Goal: Task Accomplishment & Management: Manage account settings

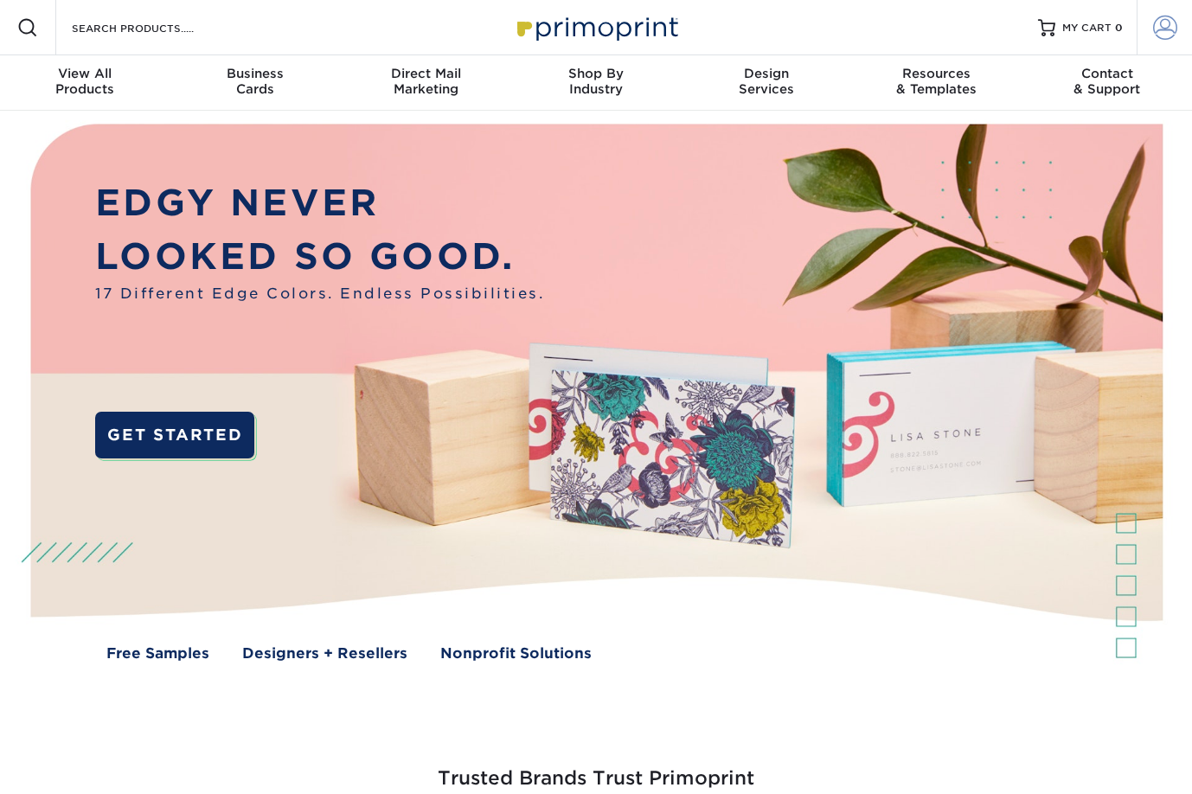
click at [1166, 24] on span at bounding box center [1165, 28] width 24 height 24
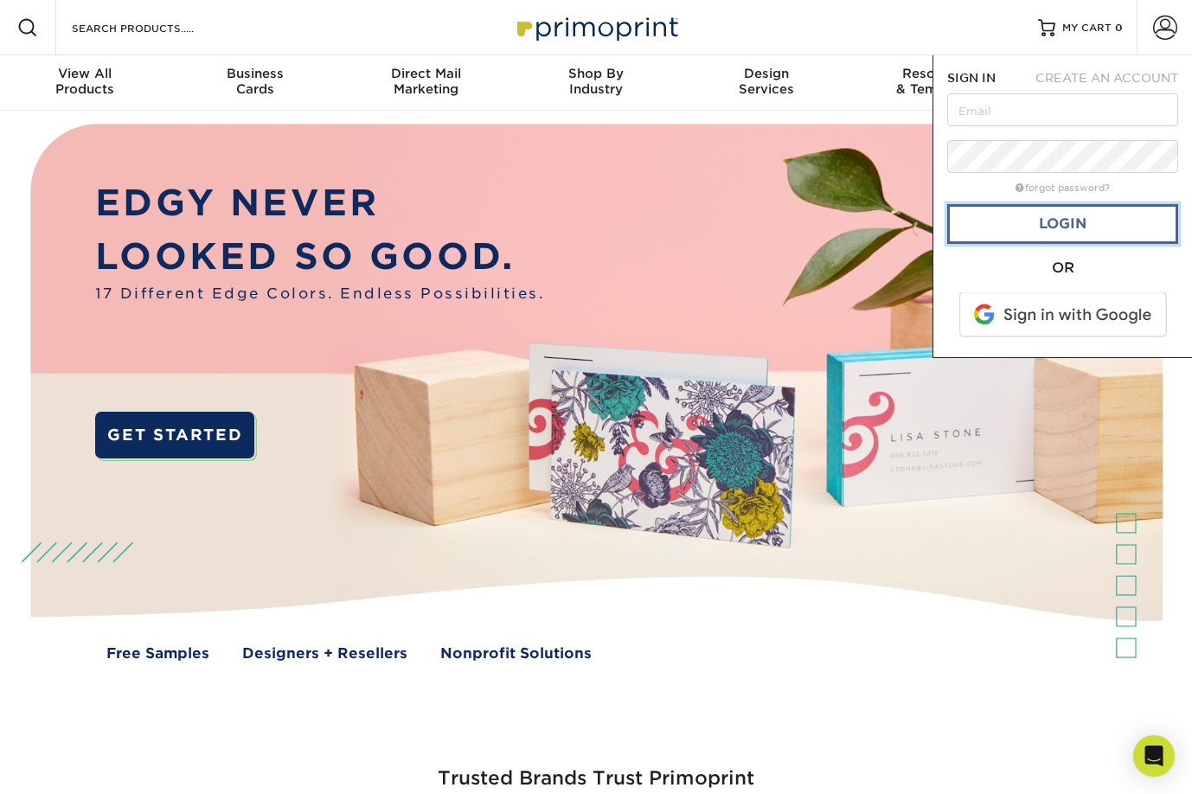
click at [1042, 229] on link "Login" at bounding box center [1062, 224] width 231 height 40
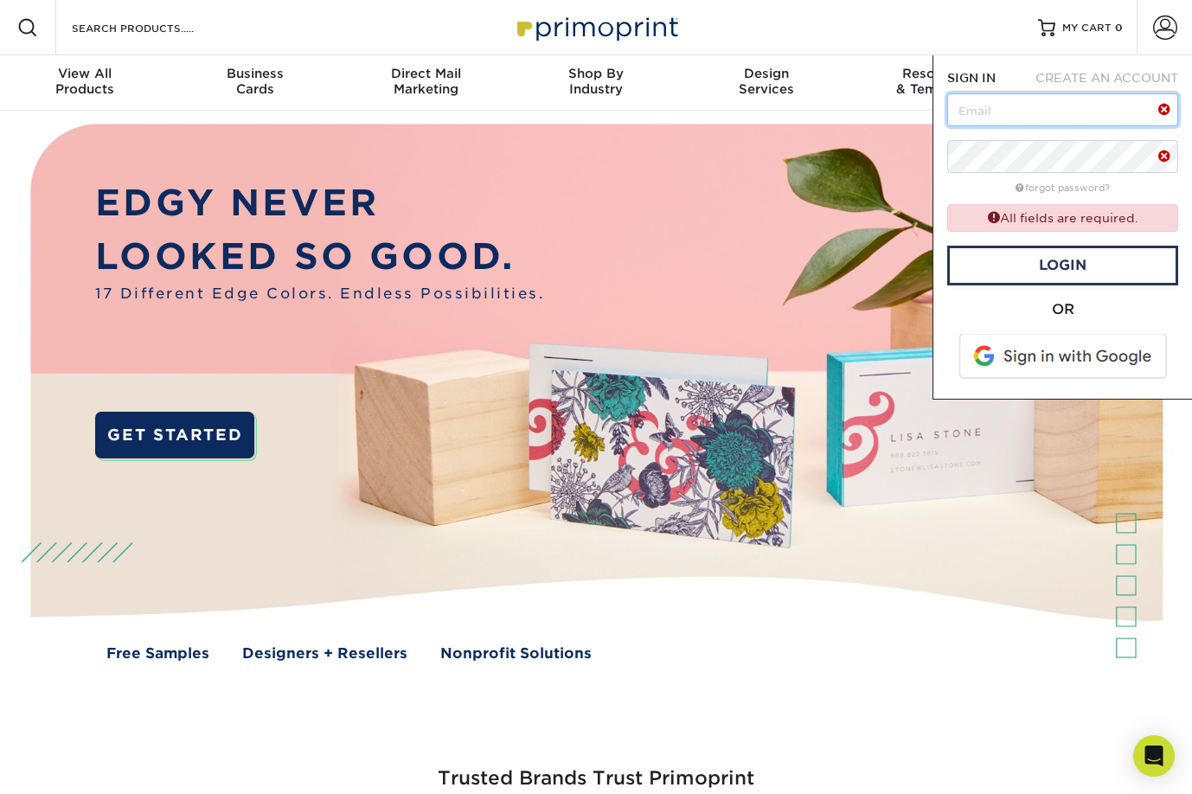
click at [985, 118] on input "text" at bounding box center [1062, 109] width 231 height 33
type input "[EMAIL_ADDRESS][DOMAIN_NAME]"
click at [1042, 364] on span at bounding box center [1064, 356] width 221 height 45
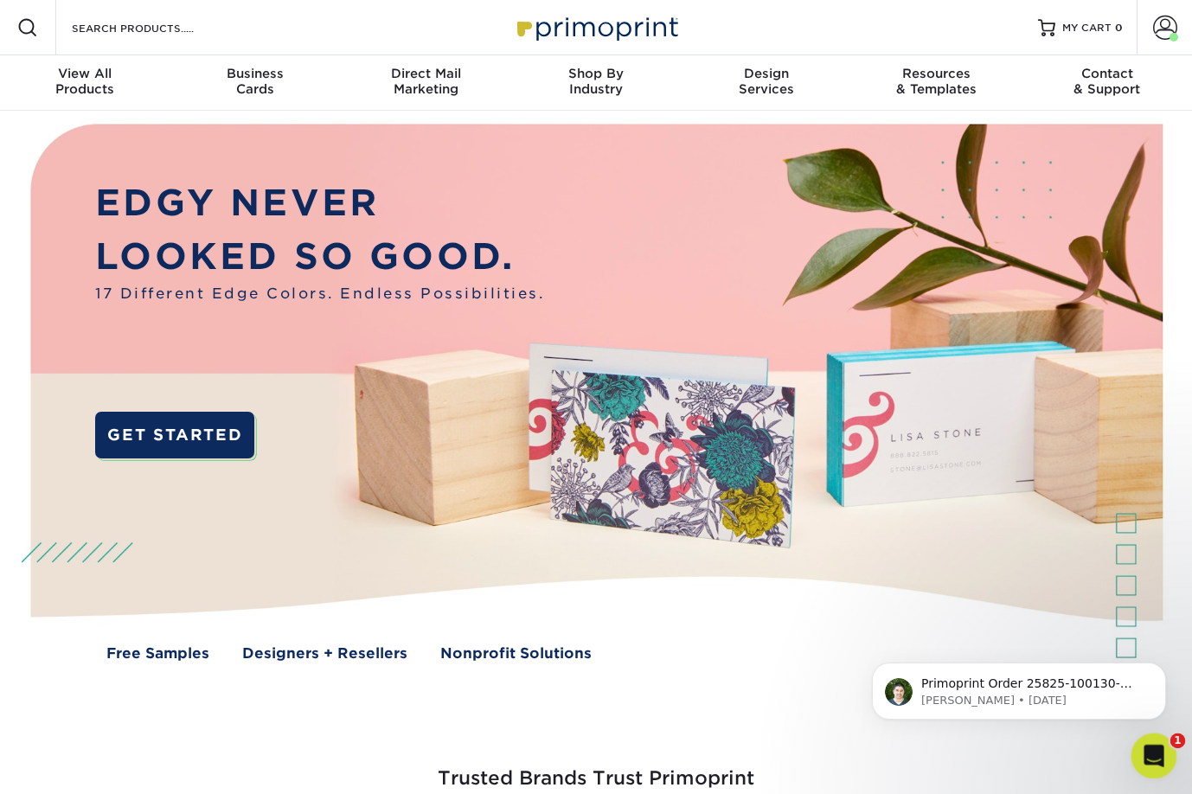
click at [1156, 756] on icon "Open Intercom Messenger" at bounding box center [1151, 753] width 29 height 29
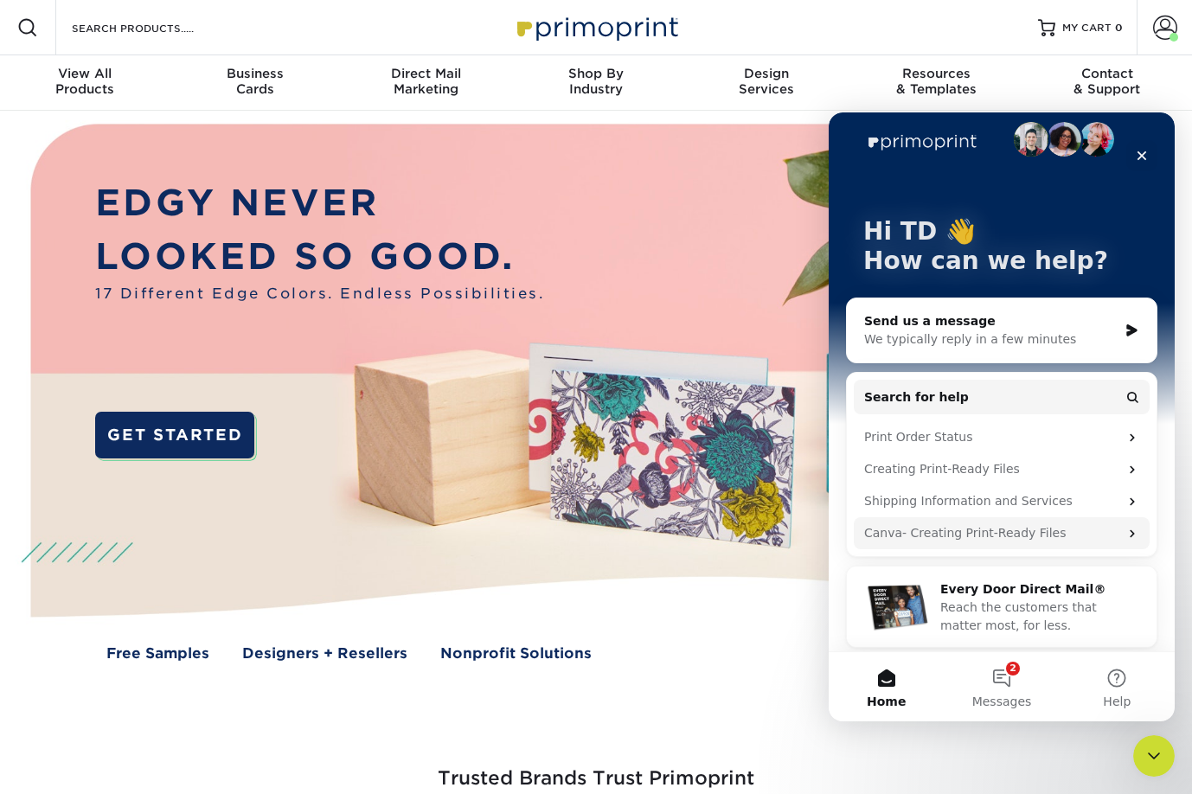
scroll to position [23, 0]
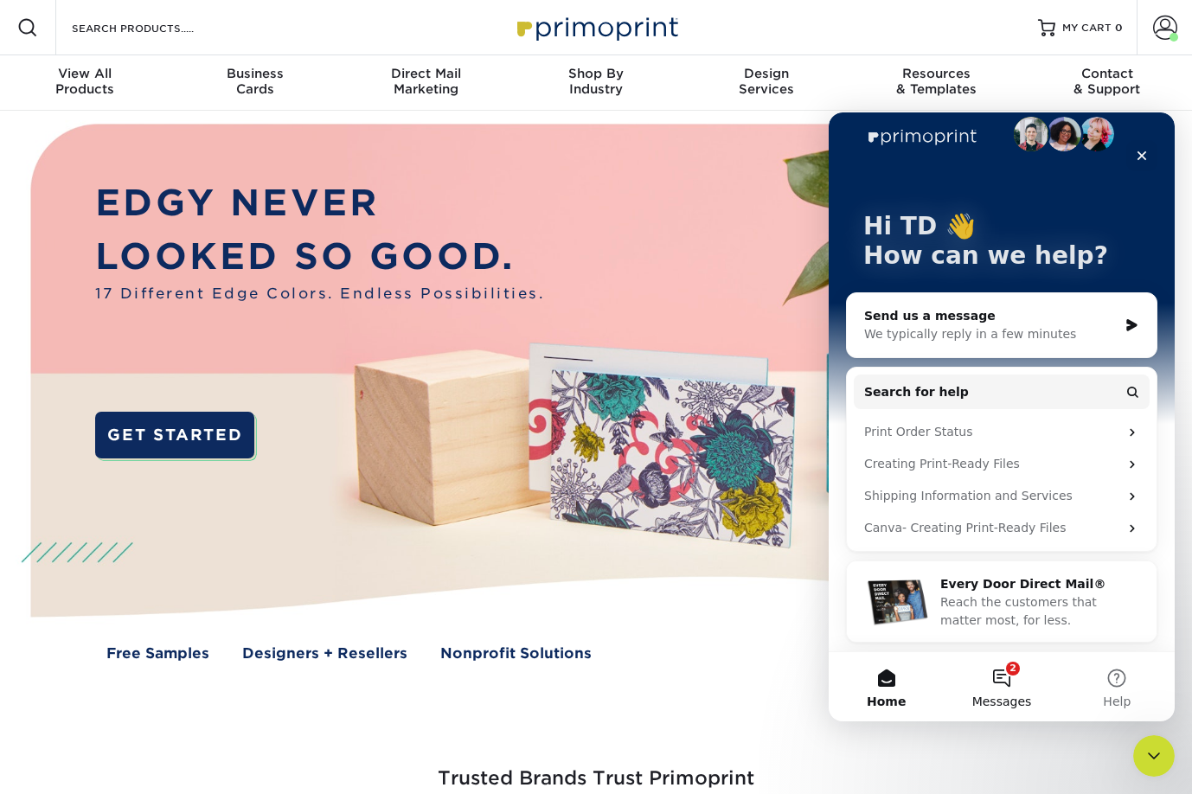
click at [1011, 691] on button "2 Messages" at bounding box center [1000, 686] width 115 height 69
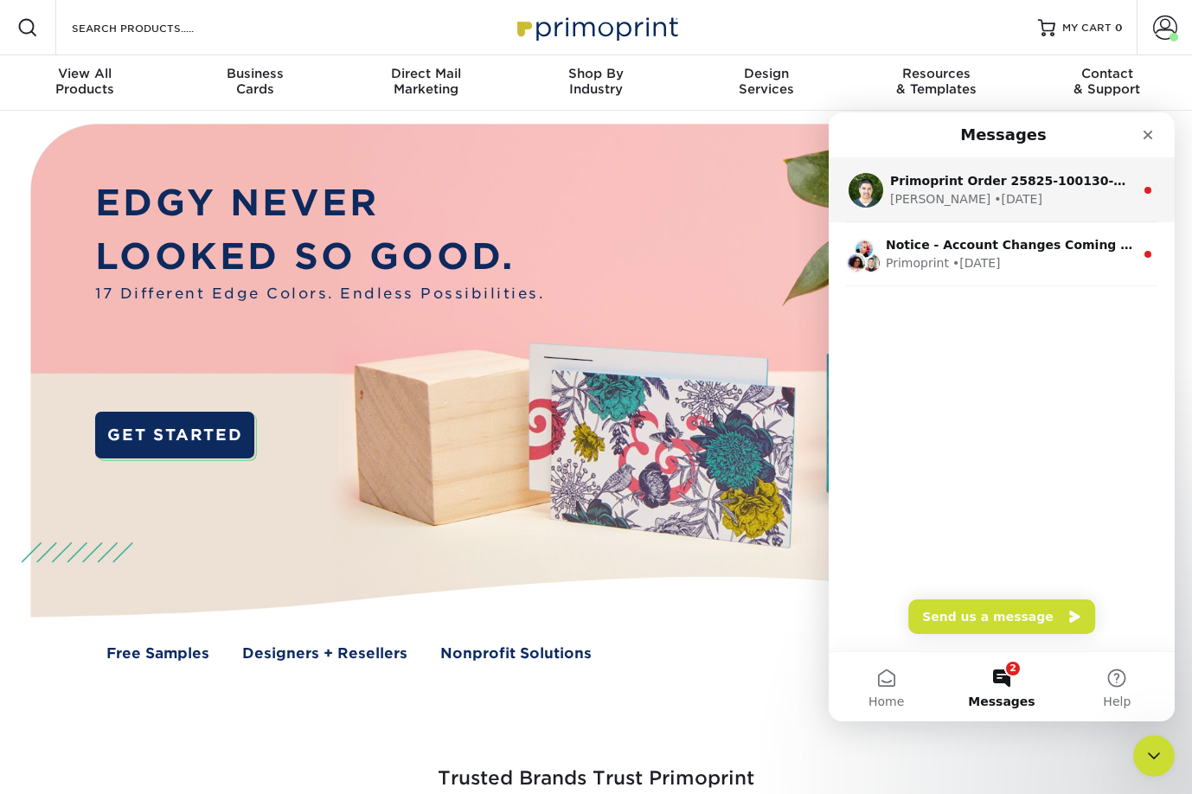
click at [938, 198] on div "Matthew • 1w ago" at bounding box center [1012, 199] width 244 height 18
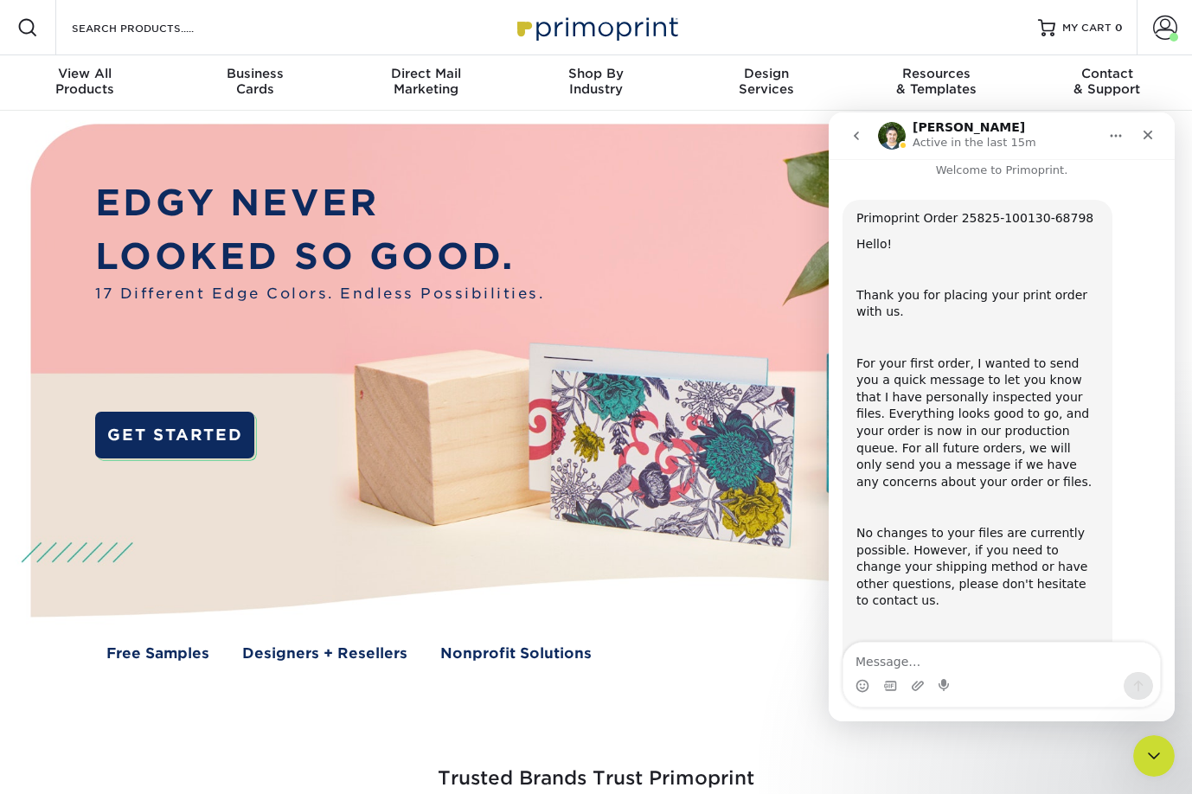
scroll to position [0, 0]
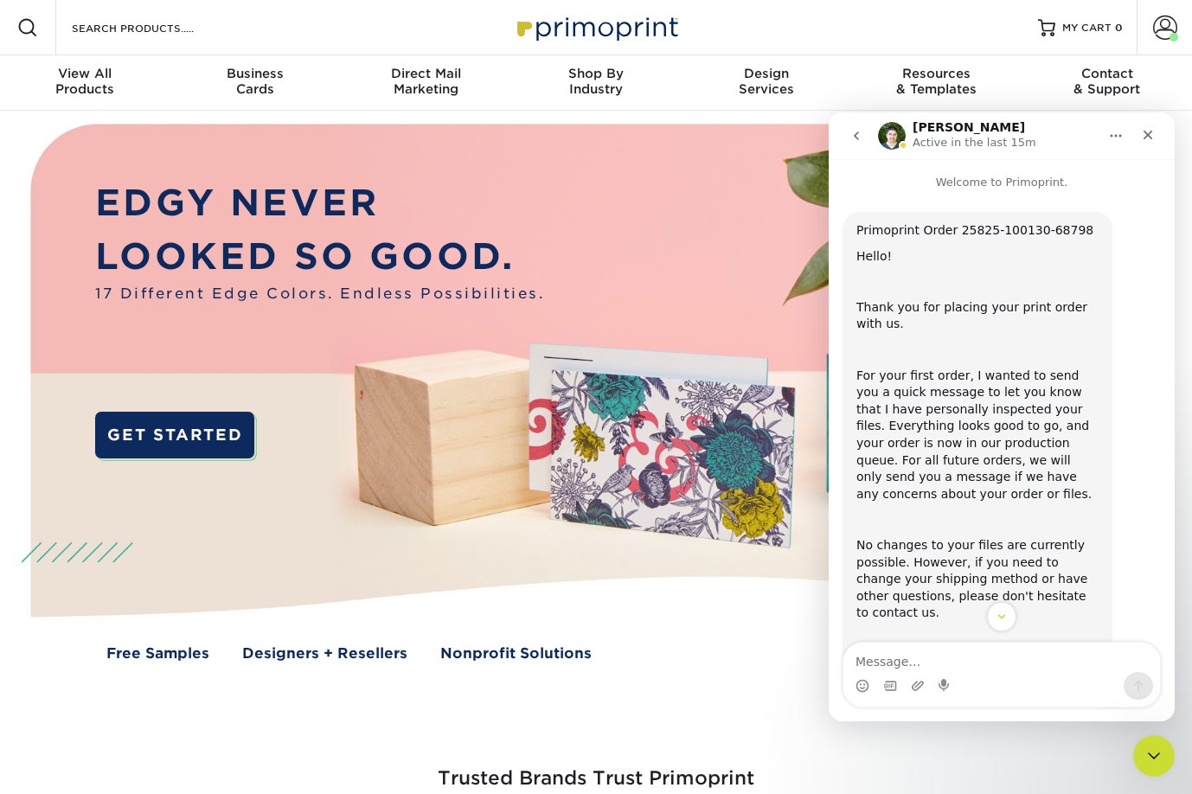
click at [860, 138] on icon "go back" at bounding box center [856, 136] width 14 height 14
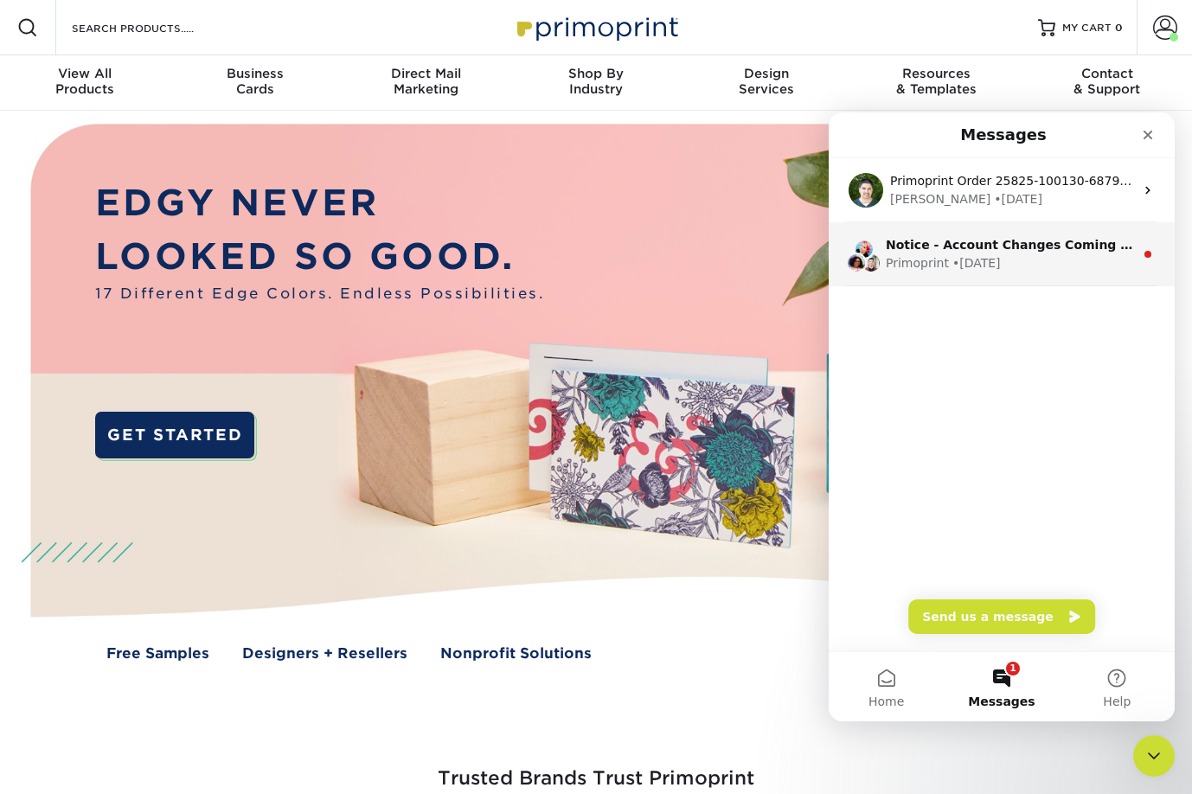
click at [923, 258] on div "Primoprint" at bounding box center [916, 263] width 63 height 18
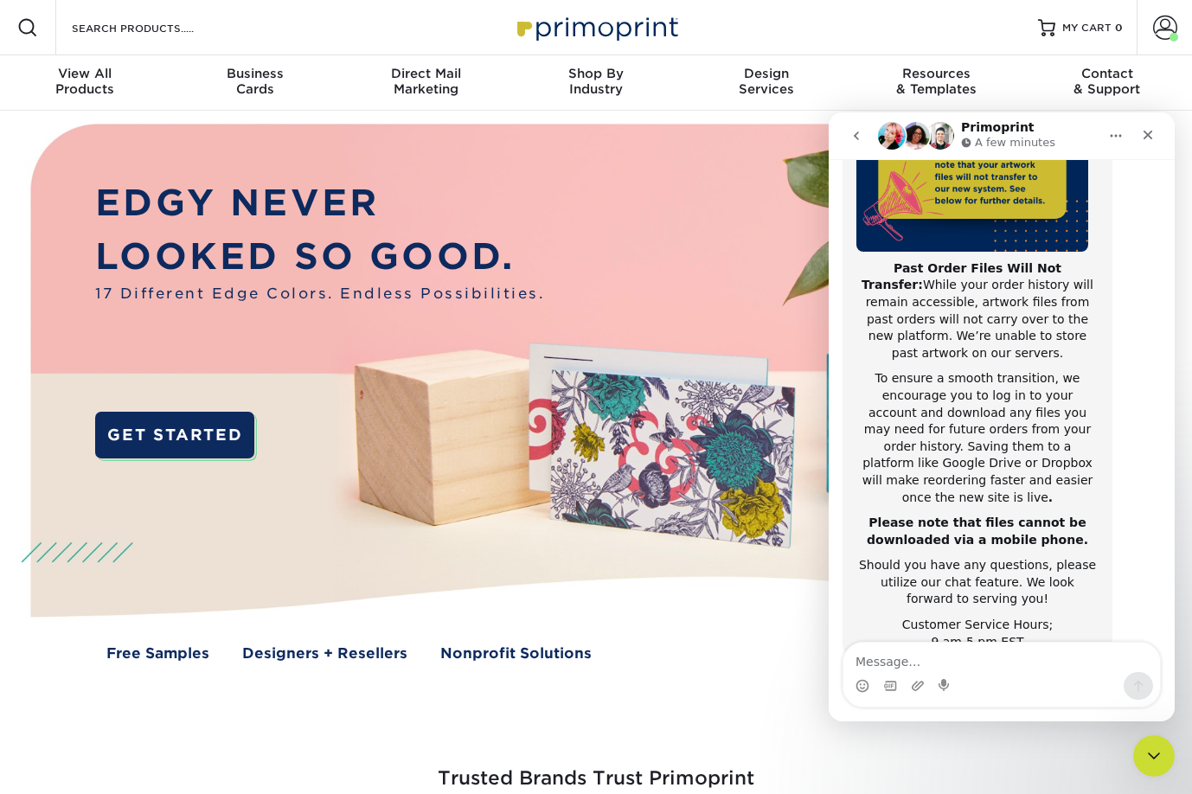
scroll to position [274, 0]
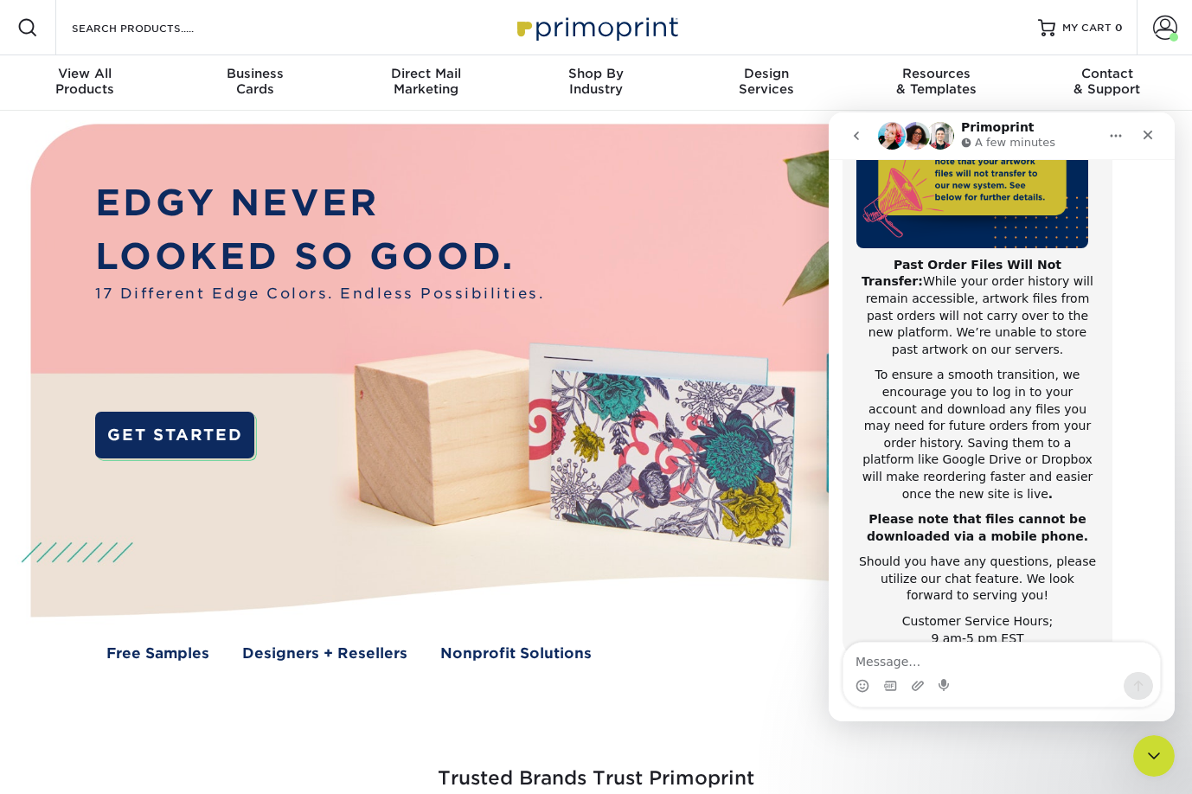
click at [606, 714] on div "Trusted Brands Trust Primoprint" at bounding box center [596, 793] width 1038 height 177
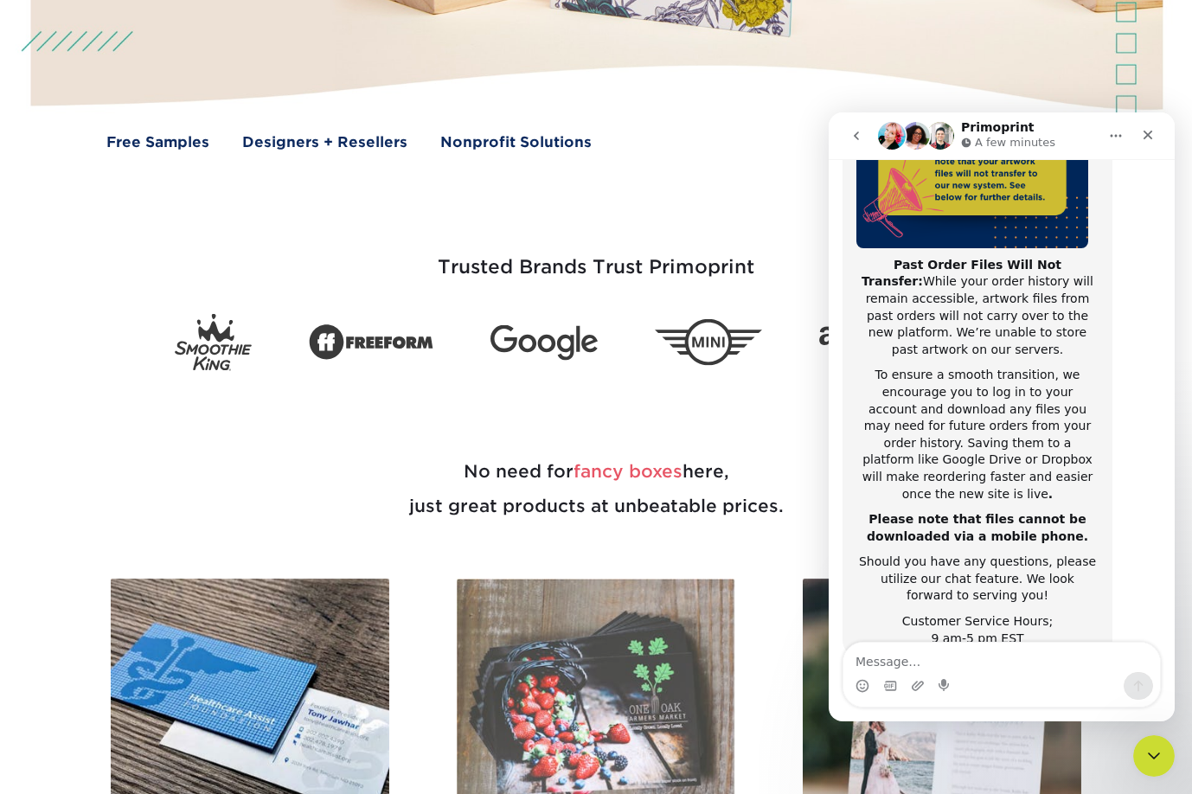
scroll to position [692, 0]
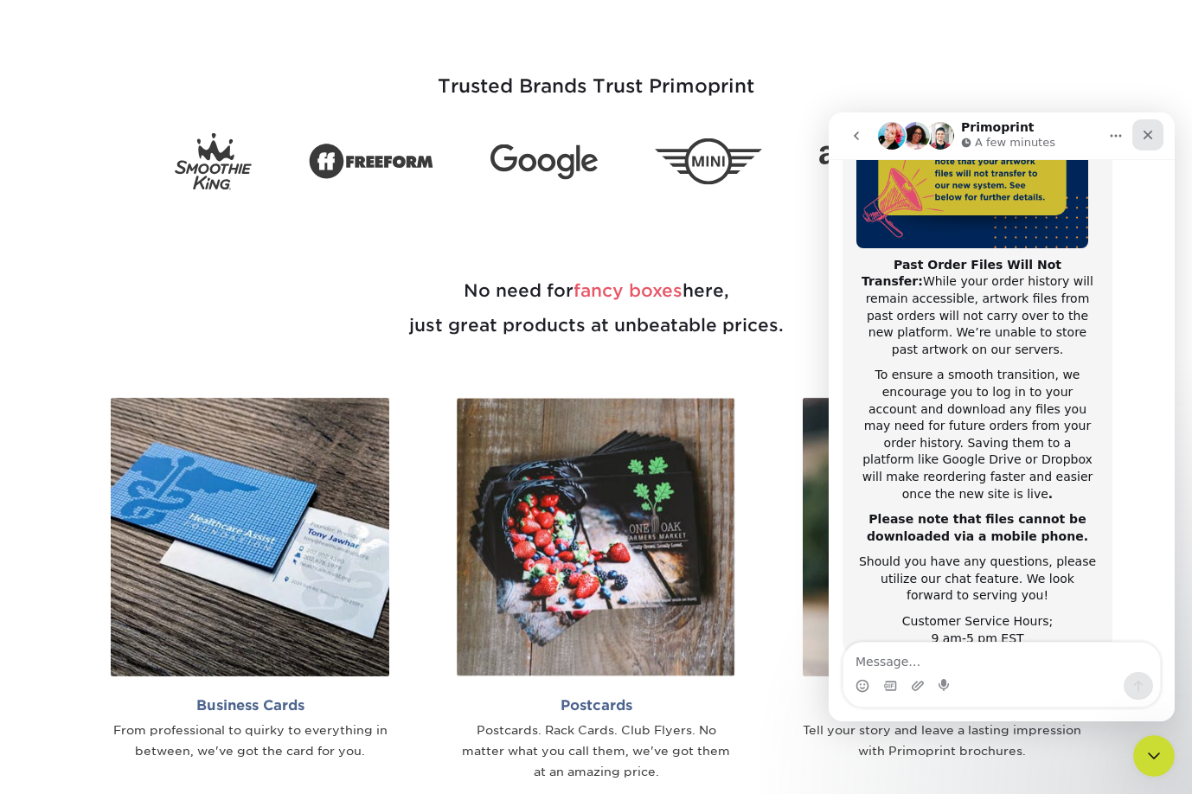
click at [1151, 128] on div "Close" at bounding box center [1147, 134] width 31 height 31
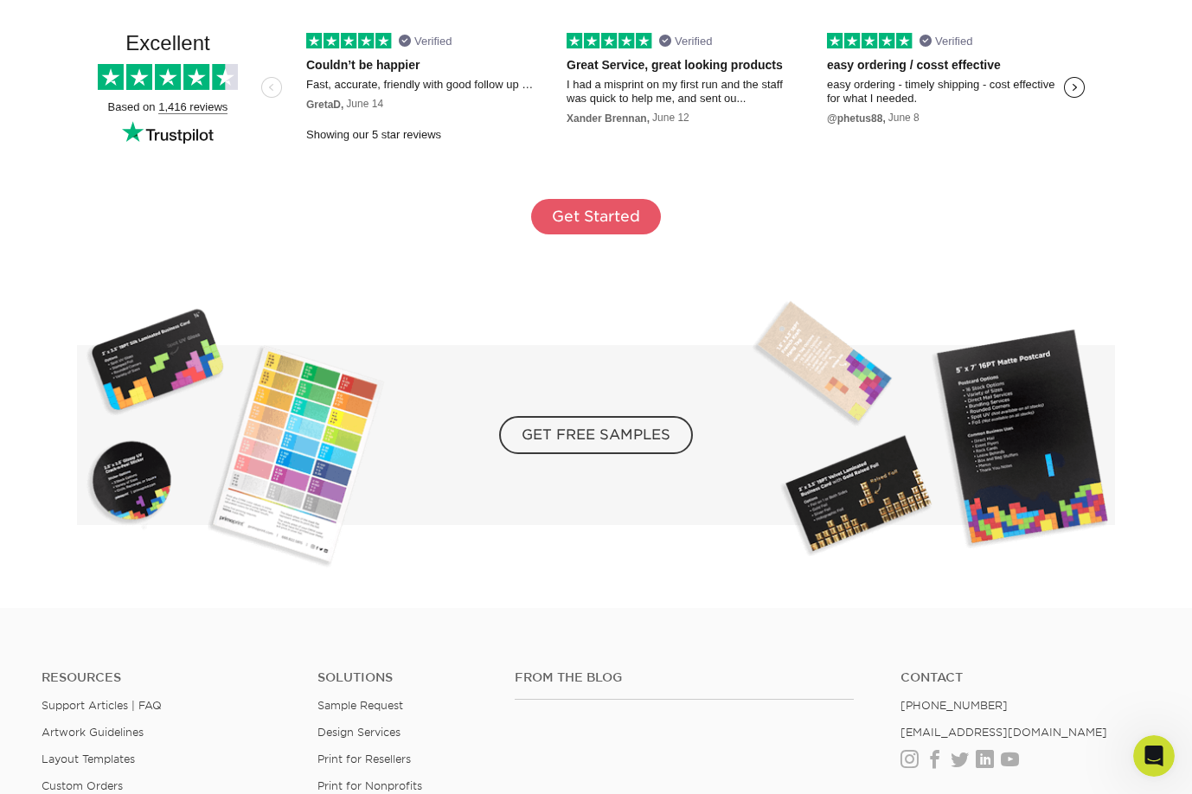
scroll to position [3039, 0]
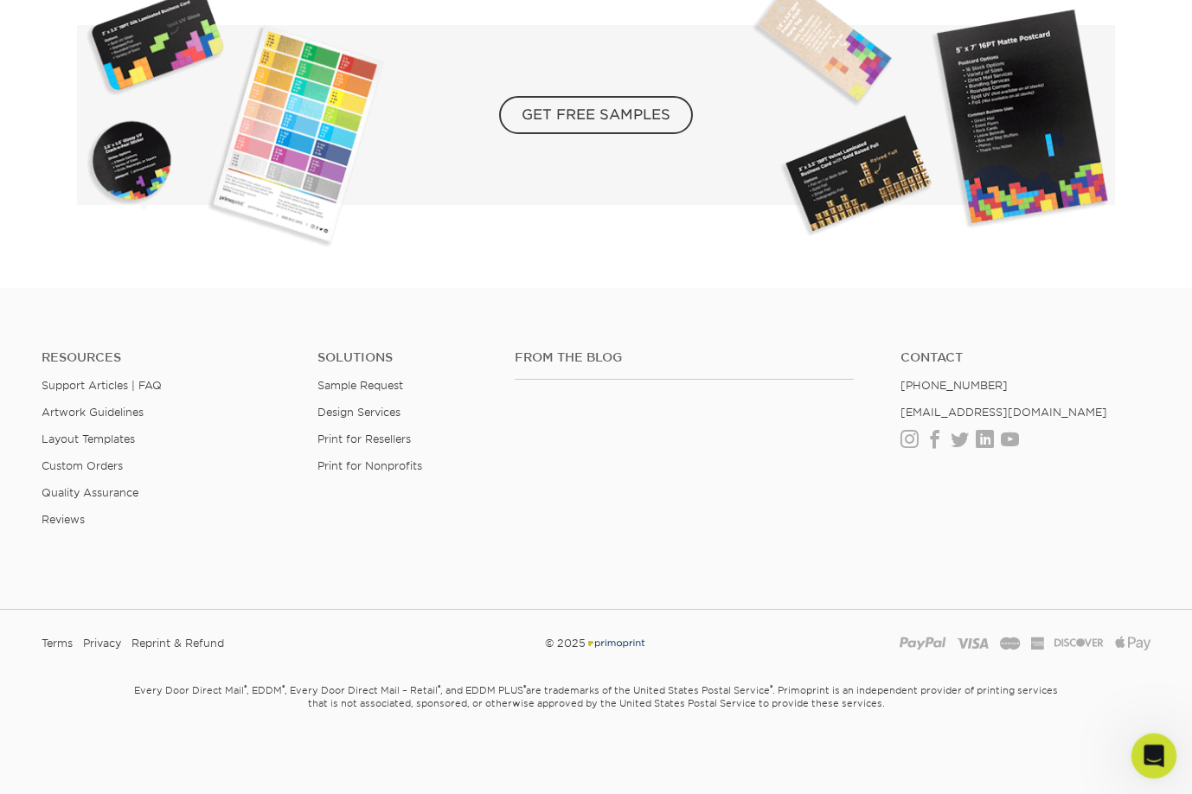
click at [1154, 757] on icon "Open Intercom Messenger" at bounding box center [1151, 753] width 29 height 29
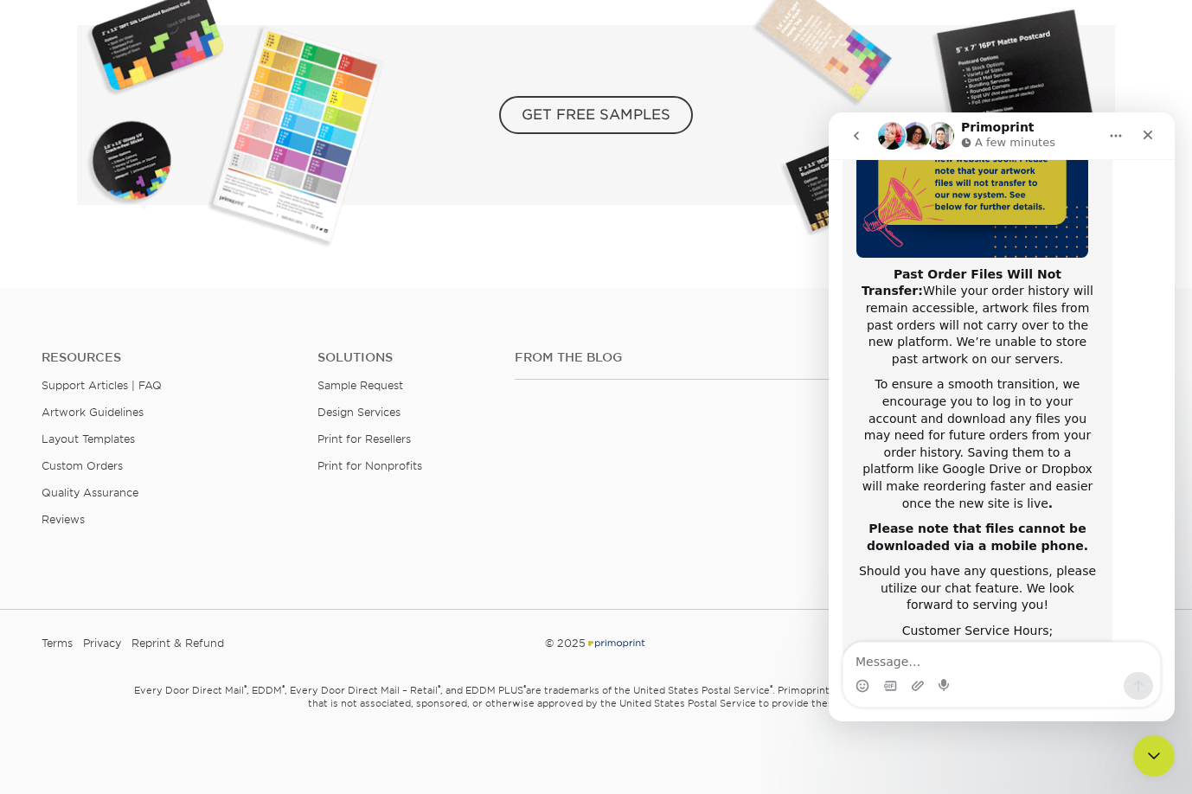
scroll to position [274, 0]
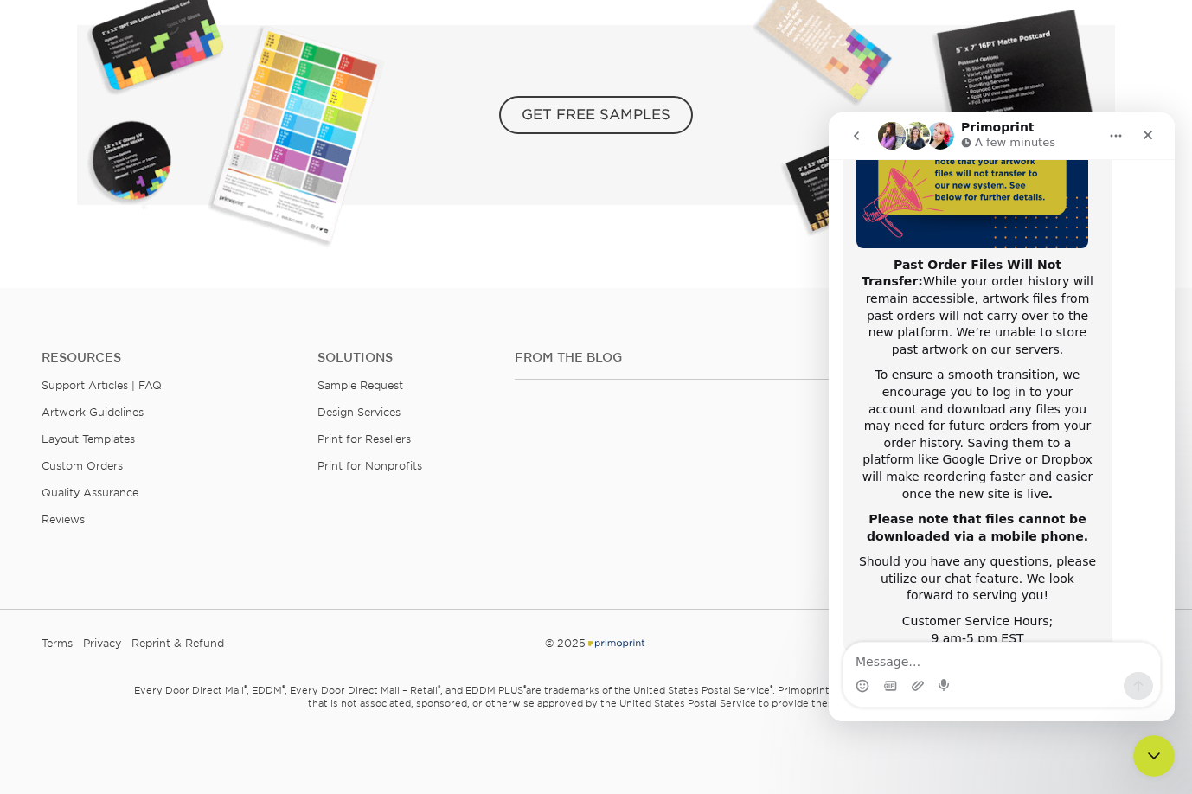
click at [892, 137] on img "Intercom messenger" at bounding box center [892, 136] width 28 height 28
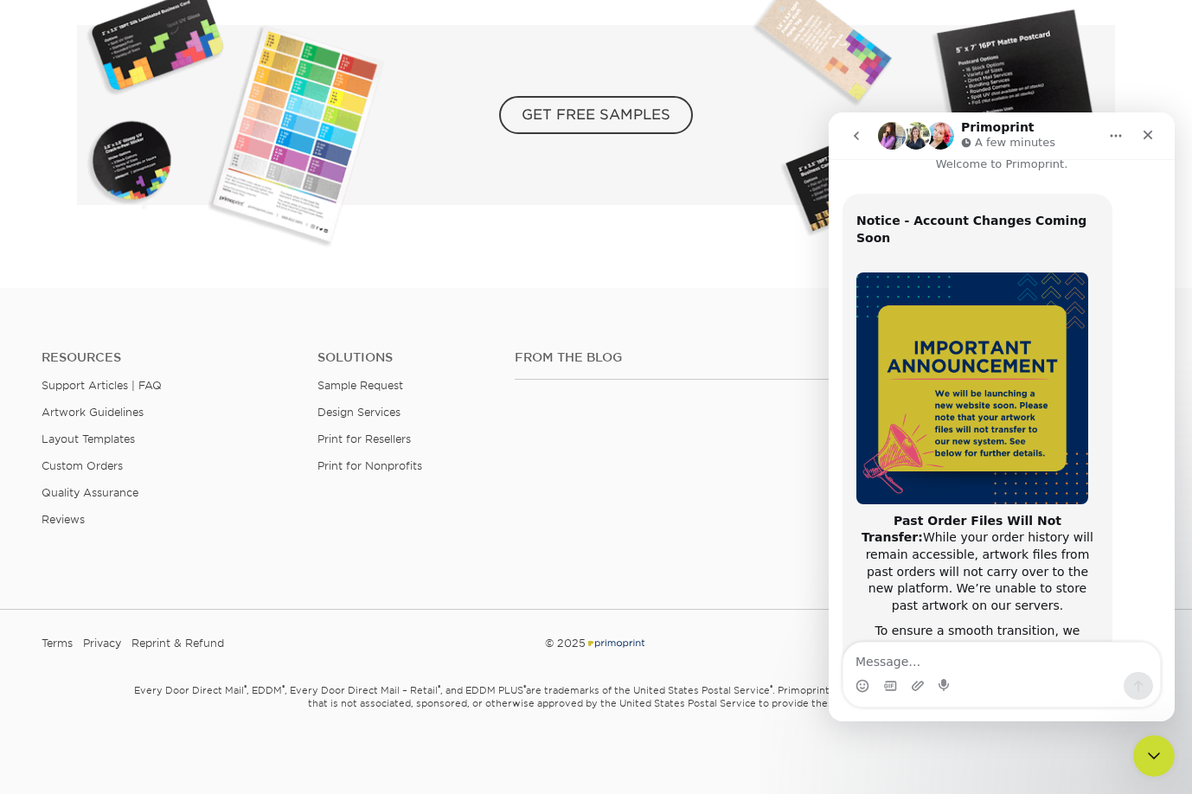
scroll to position [0, 0]
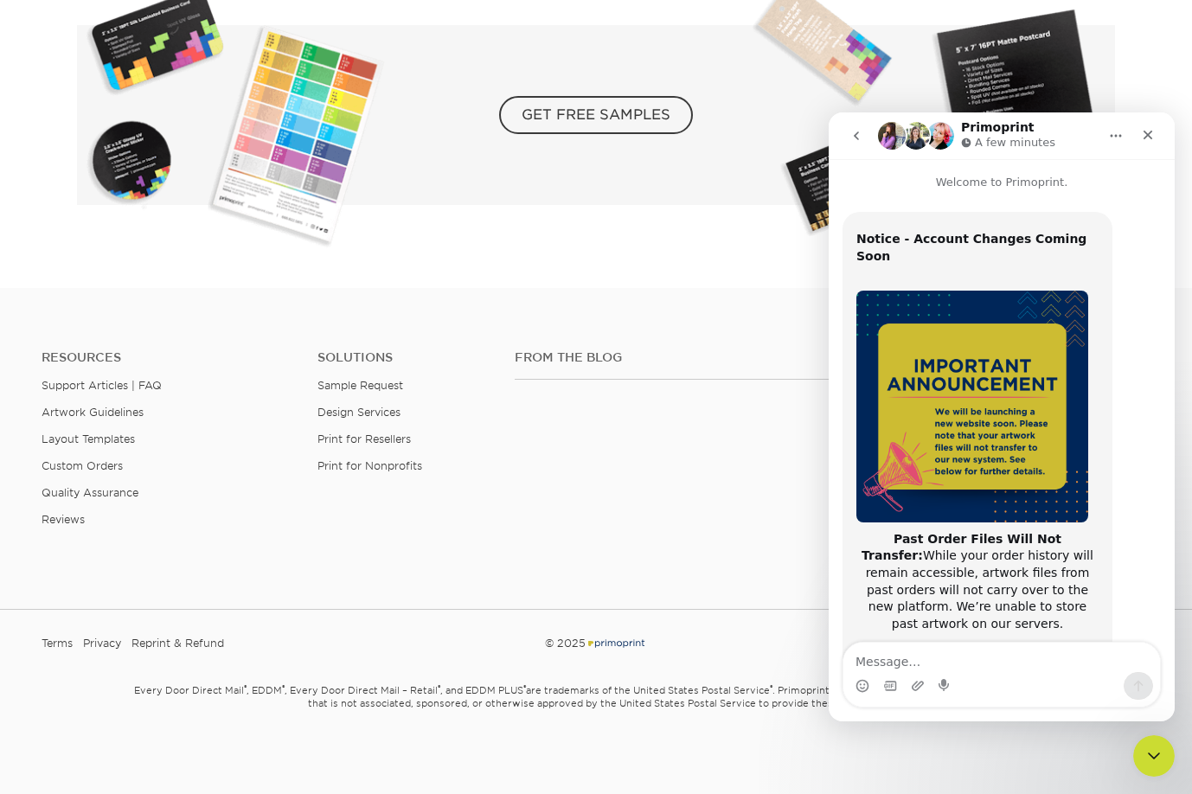
click at [858, 142] on icon "go back" at bounding box center [856, 136] width 14 height 14
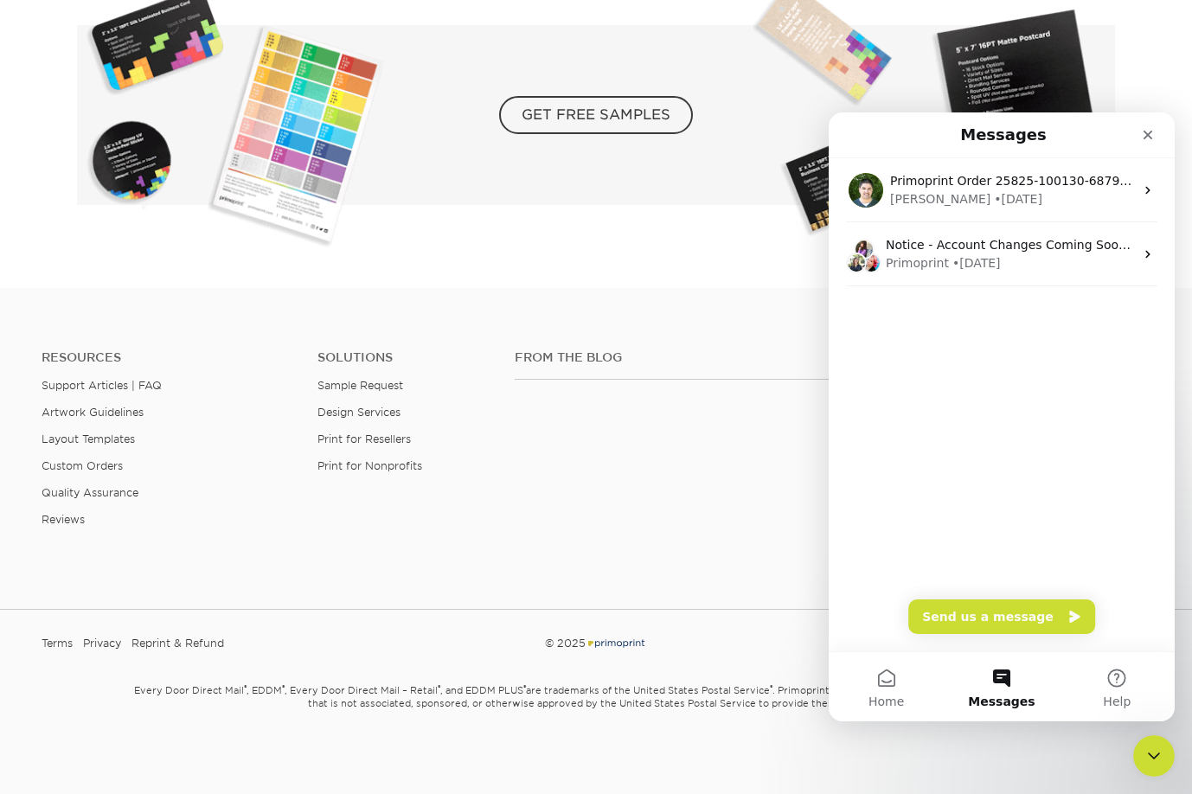
click at [567, 269] on div "GET FREE SAMPLES" at bounding box center [596, 129] width 1038 height 318
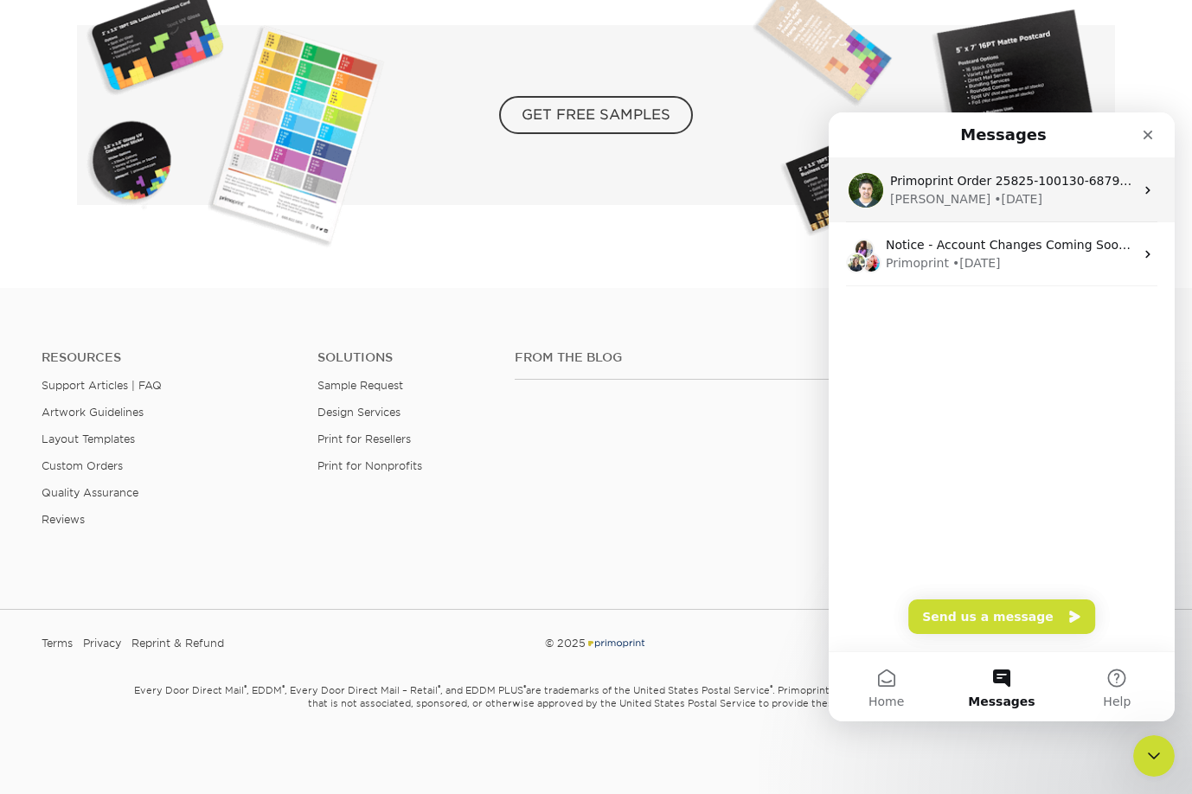
click at [910, 199] on div "Matthew" at bounding box center [940, 199] width 100 height 18
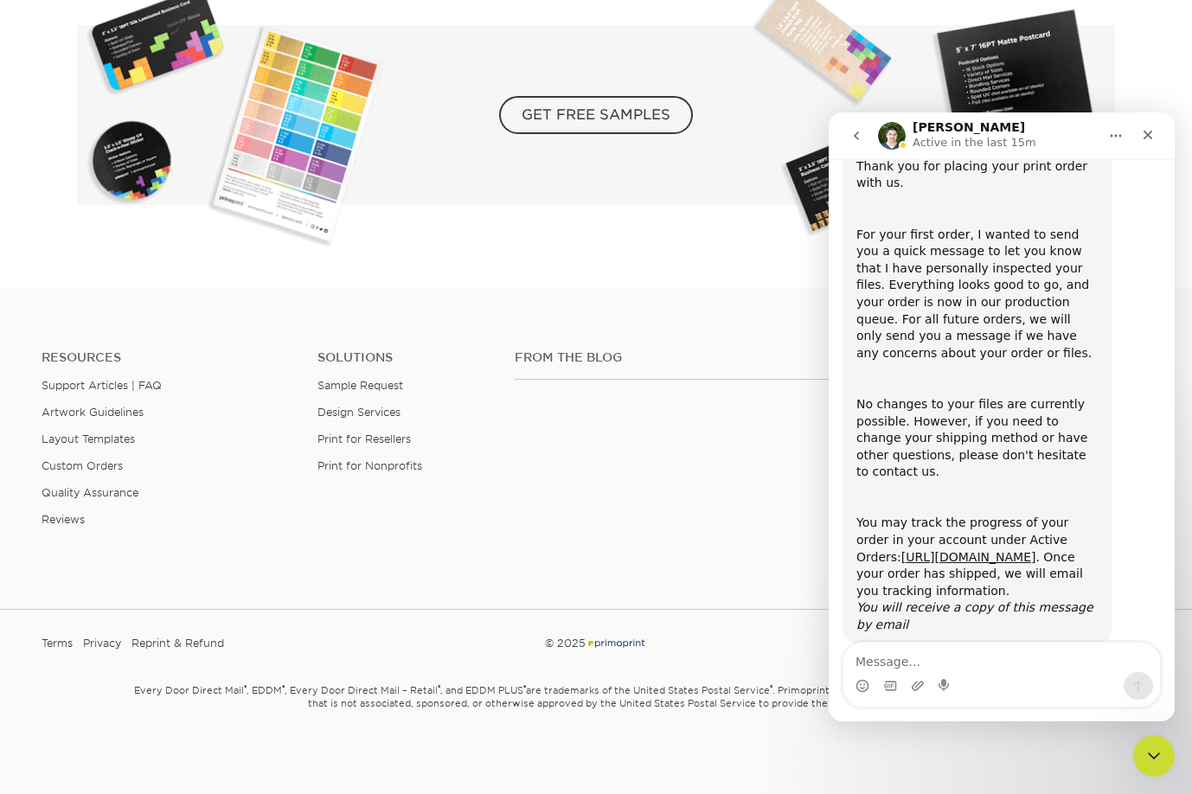
scroll to position [162, 0]
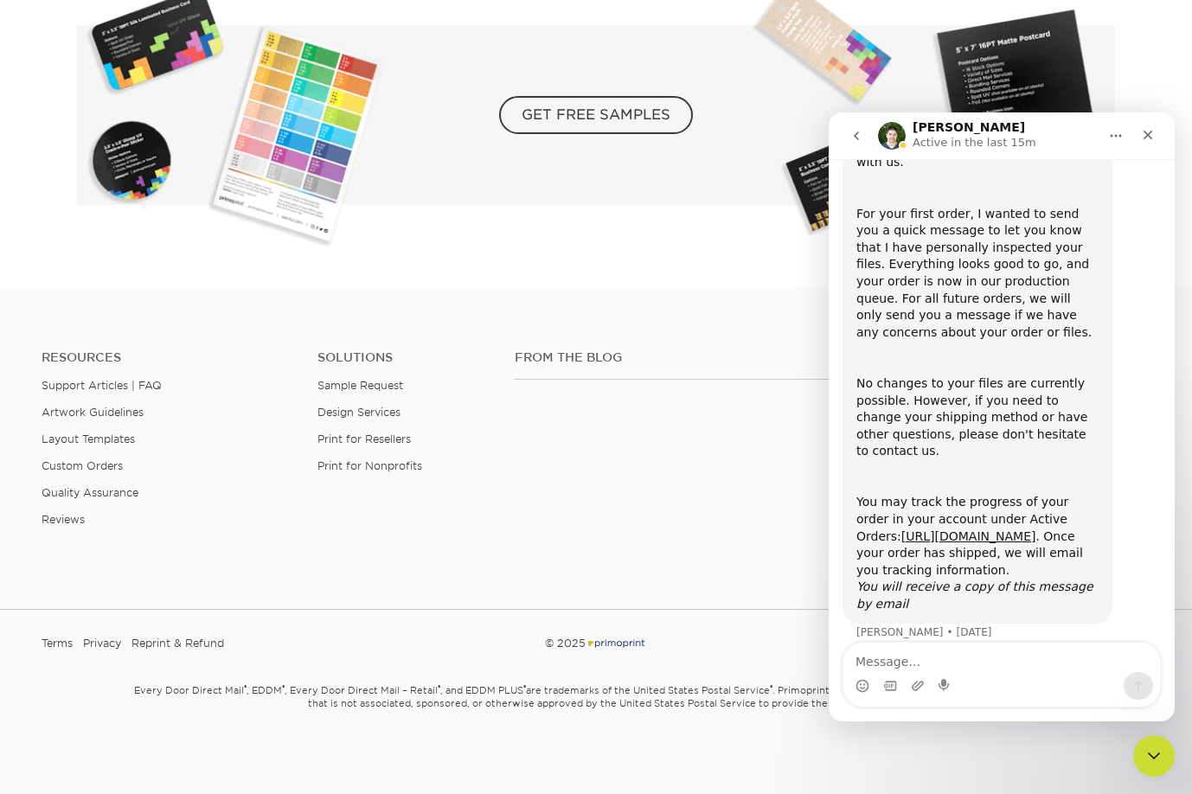
click at [858, 137] on icon "go back" at bounding box center [856, 136] width 14 height 14
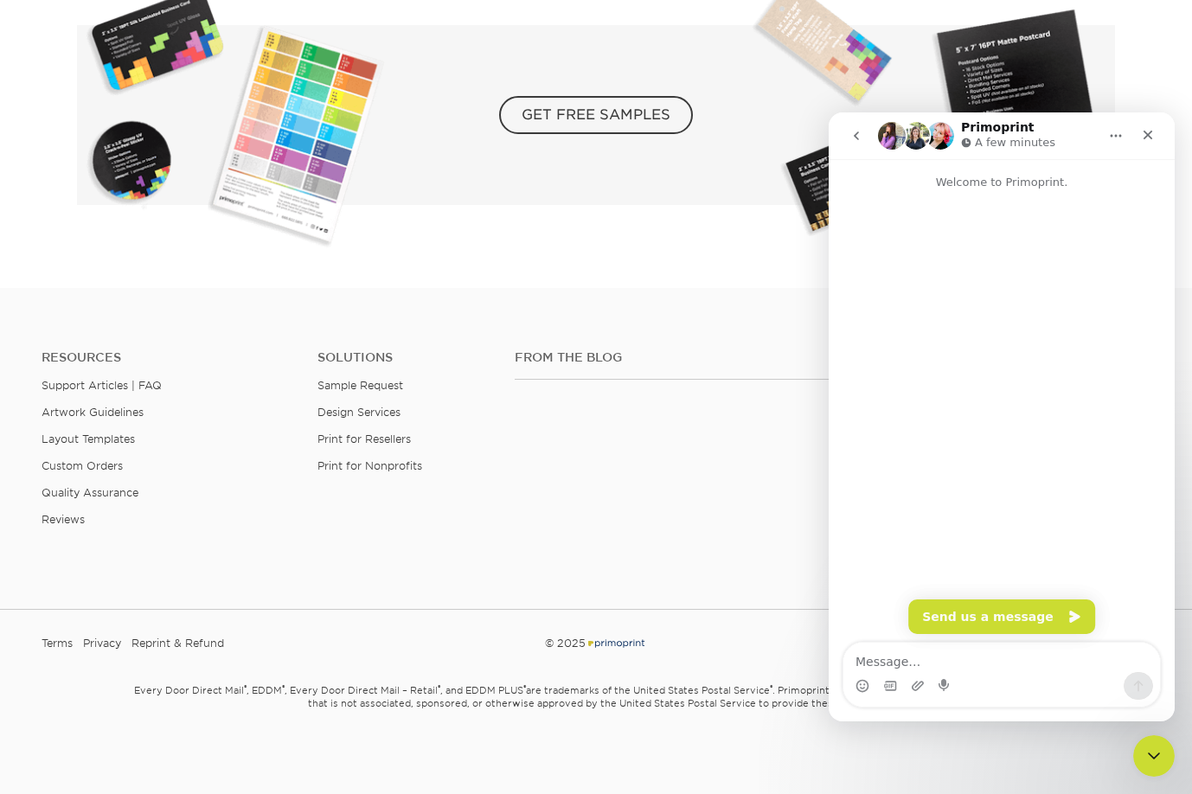
scroll to position [0, 0]
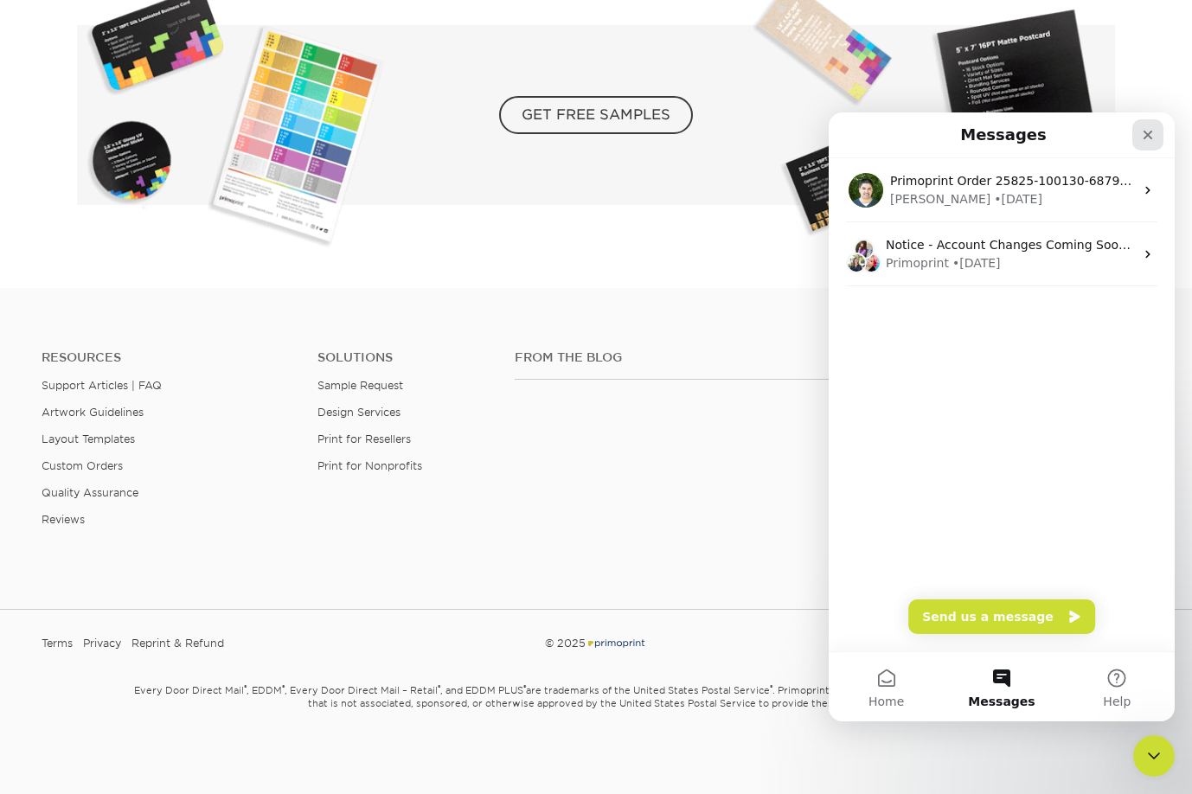
drag, startPoint x: 1149, startPoint y: 139, endPoint x: 1547, endPoint y: 322, distance: 437.6
click at [1149, 139] on icon "Close" at bounding box center [1148, 135] width 14 height 14
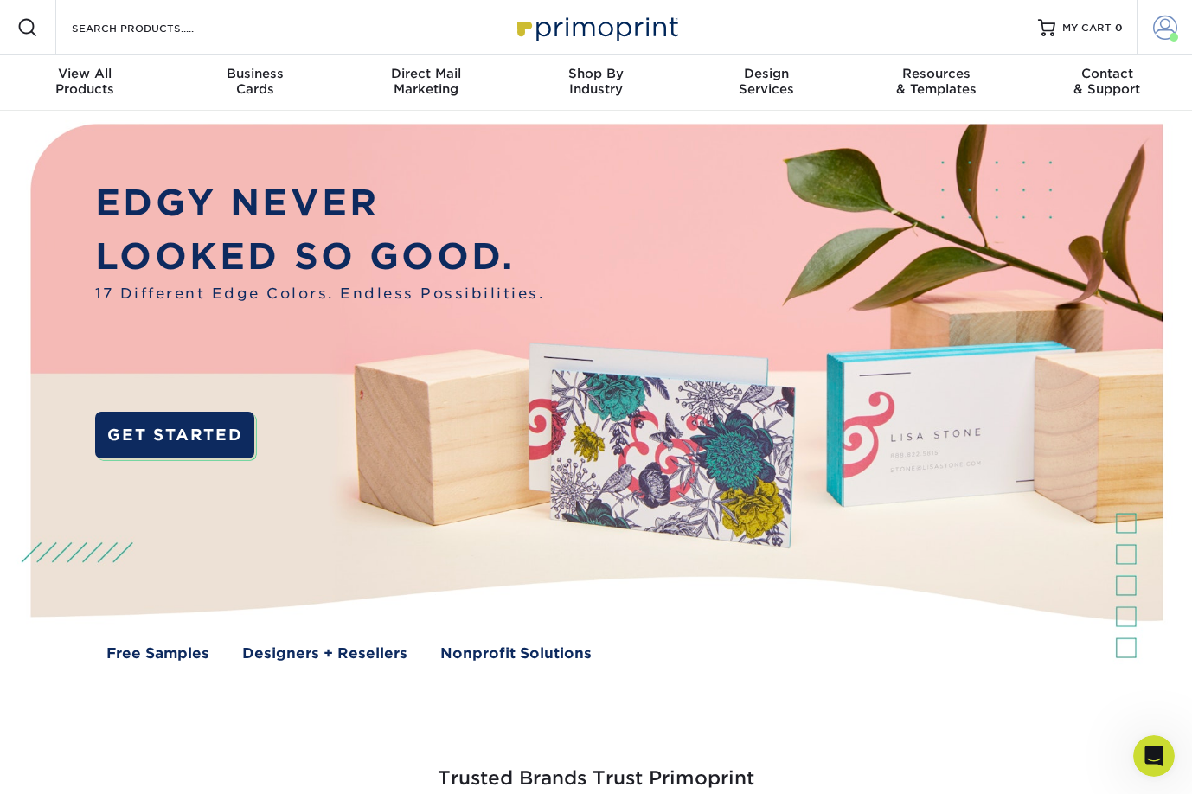
click at [1161, 25] on span at bounding box center [1165, 28] width 24 height 24
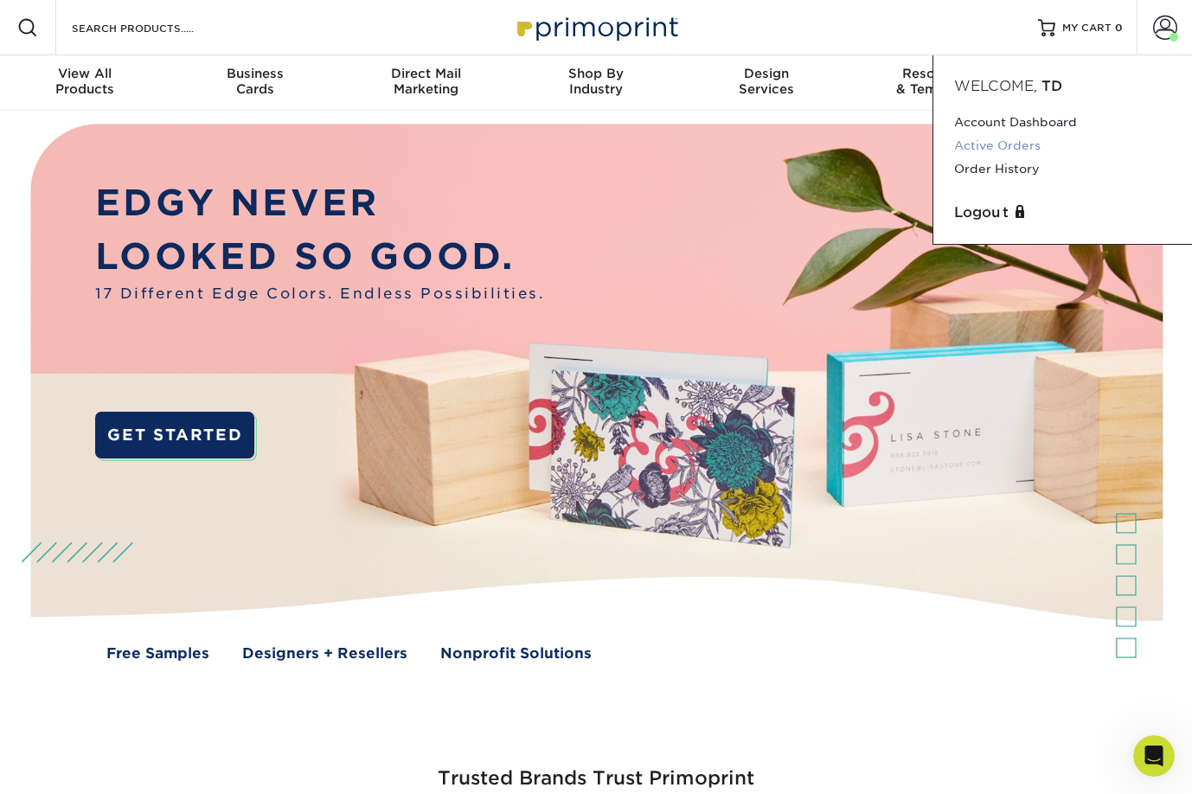
click at [1011, 142] on link "Active Orders" at bounding box center [1062, 145] width 217 height 23
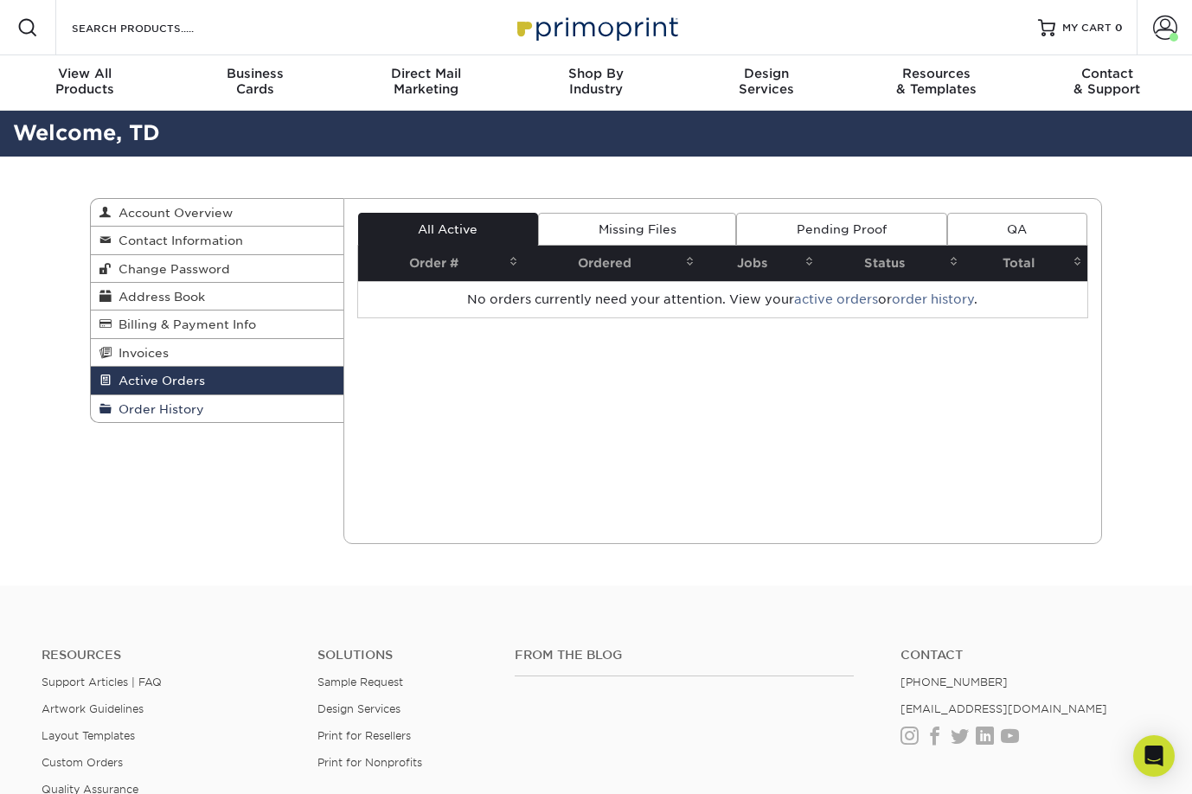
click at [157, 409] on span "Order History" at bounding box center [158, 409] width 93 height 14
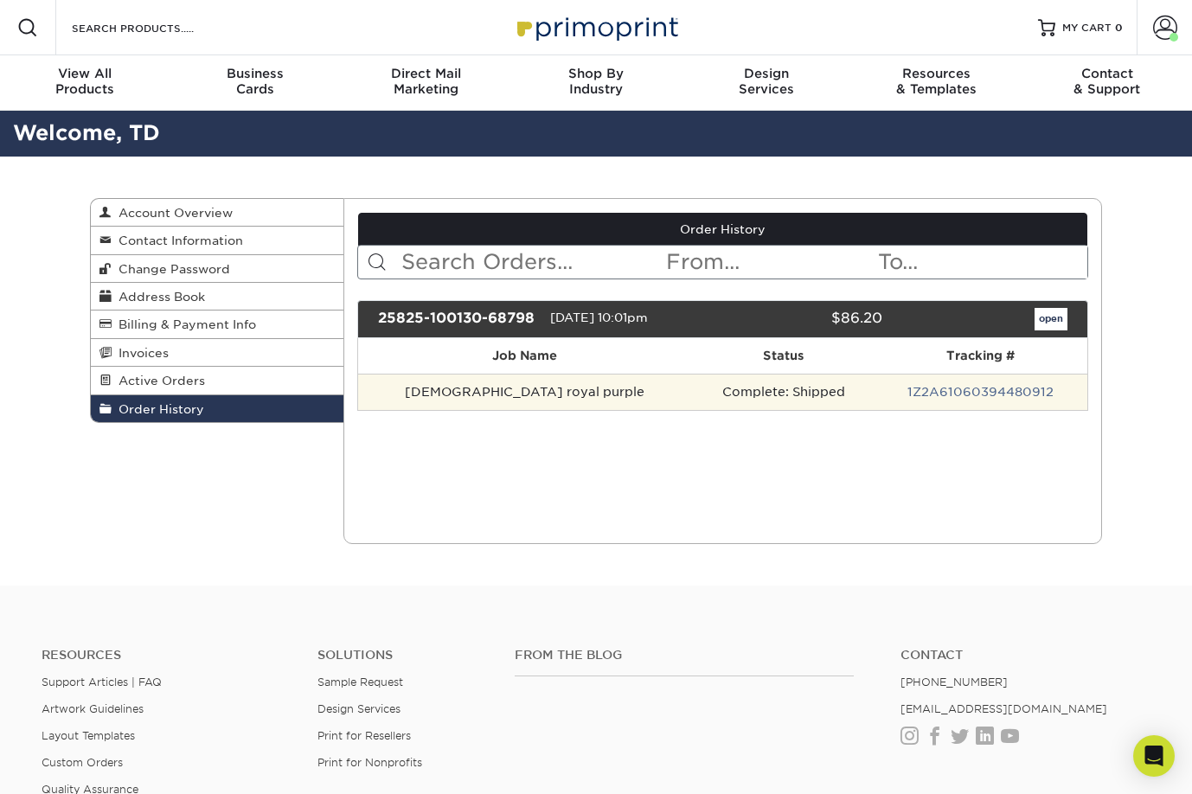
click at [432, 390] on td "[DEMOGRAPHIC_DATA] royal purple" at bounding box center [525, 392] width 335 height 36
click at [733, 395] on td "Complete: Shipped" at bounding box center [783, 392] width 182 height 36
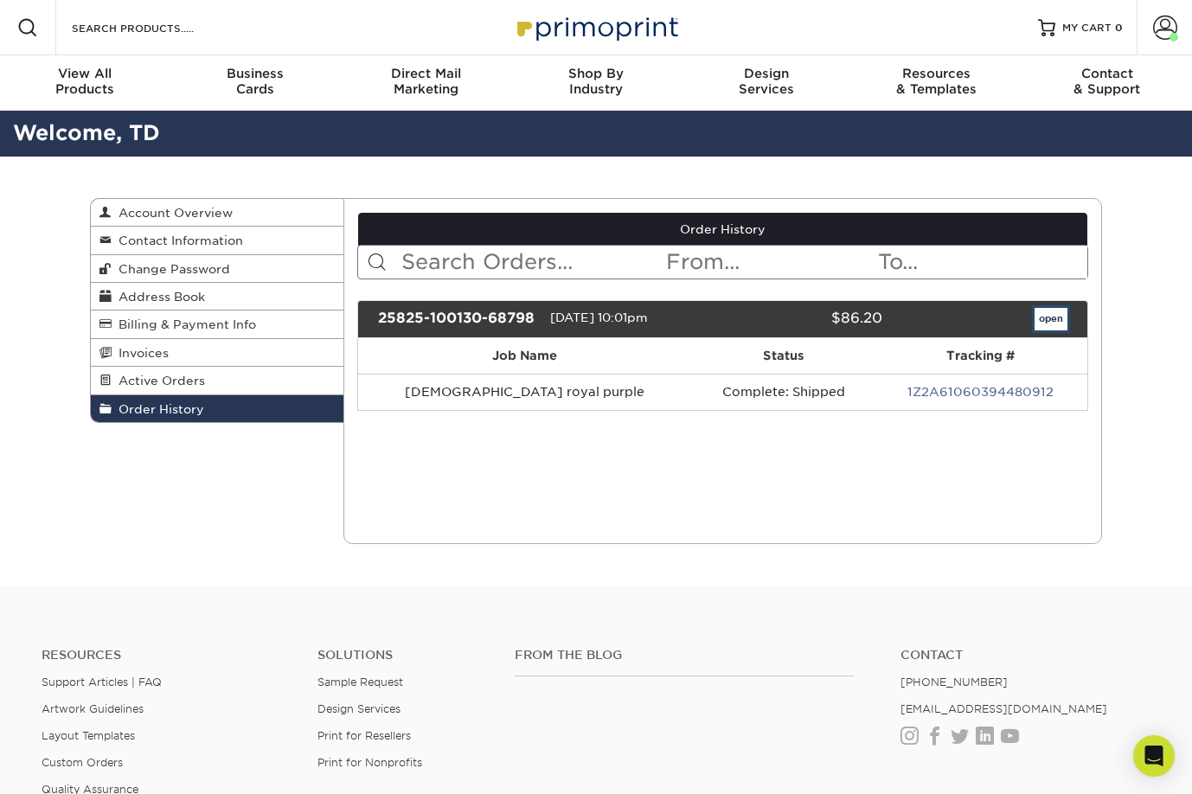
click at [1047, 317] on link "open" at bounding box center [1050, 319] width 33 height 22
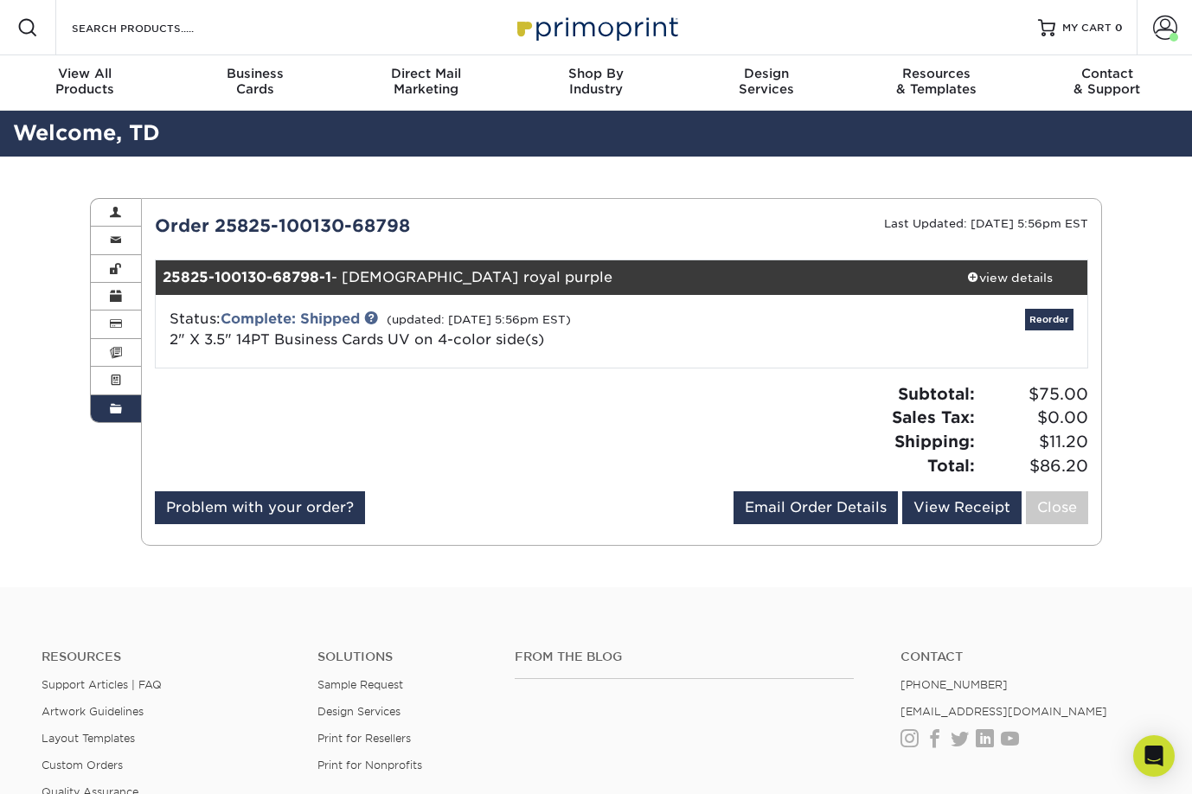
click at [174, 258] on div "Order 25825-100130-68798 Last Updated: [DATE] 5:56pm EST 25825-100130-68798-1 -…" at bounding box center [622, 372] width 934 height 318
click at [1159, 43] on link "Account" at bounding box center [1163, 27] width 55 height 55
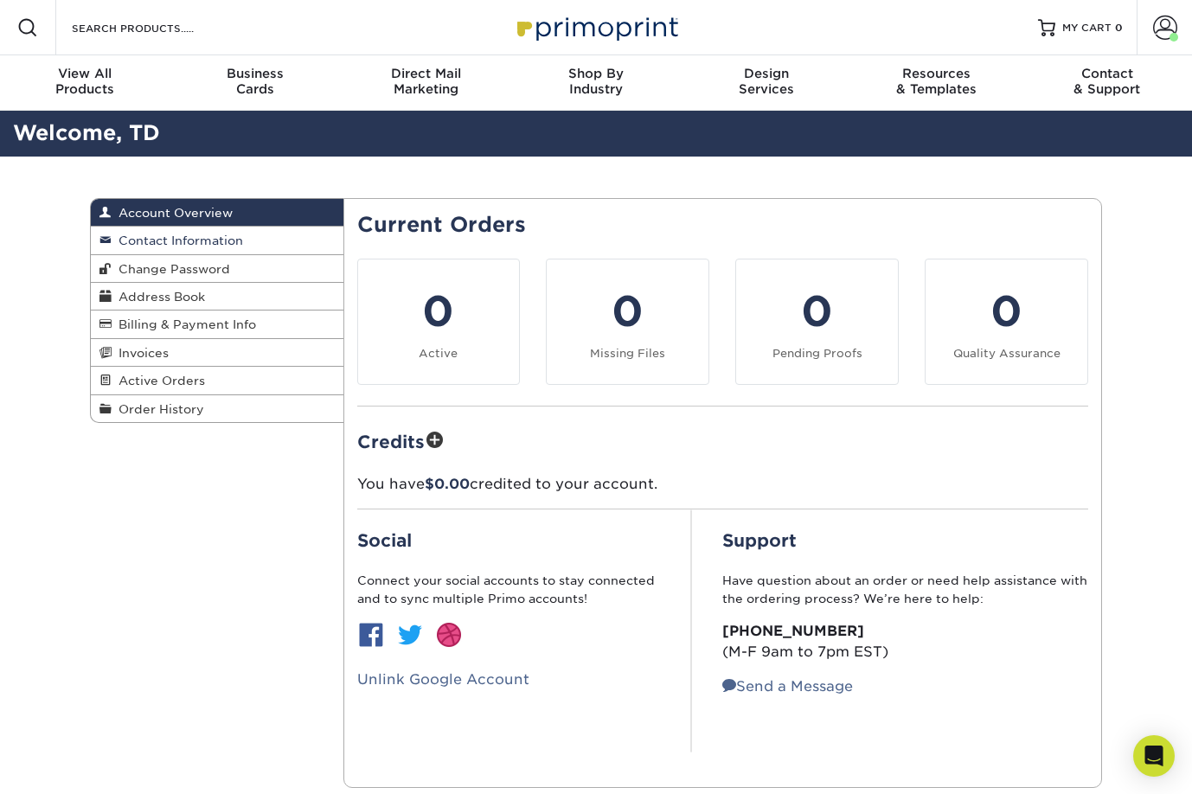
click at [230, 240] on span "Contact Information" at bounding box center [177, 240] width 131 height 14
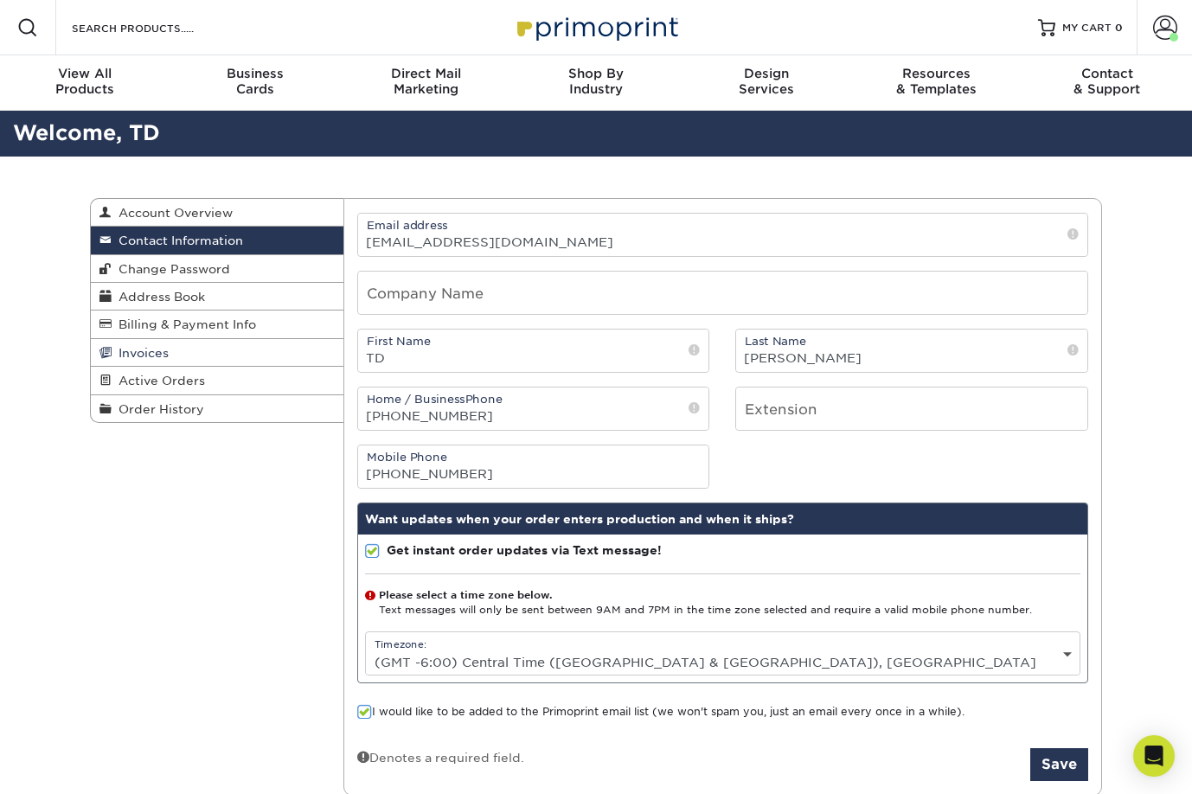
click at [113, 344] on link "Invoices" at bounding box center [217, 353] width 252 height 28
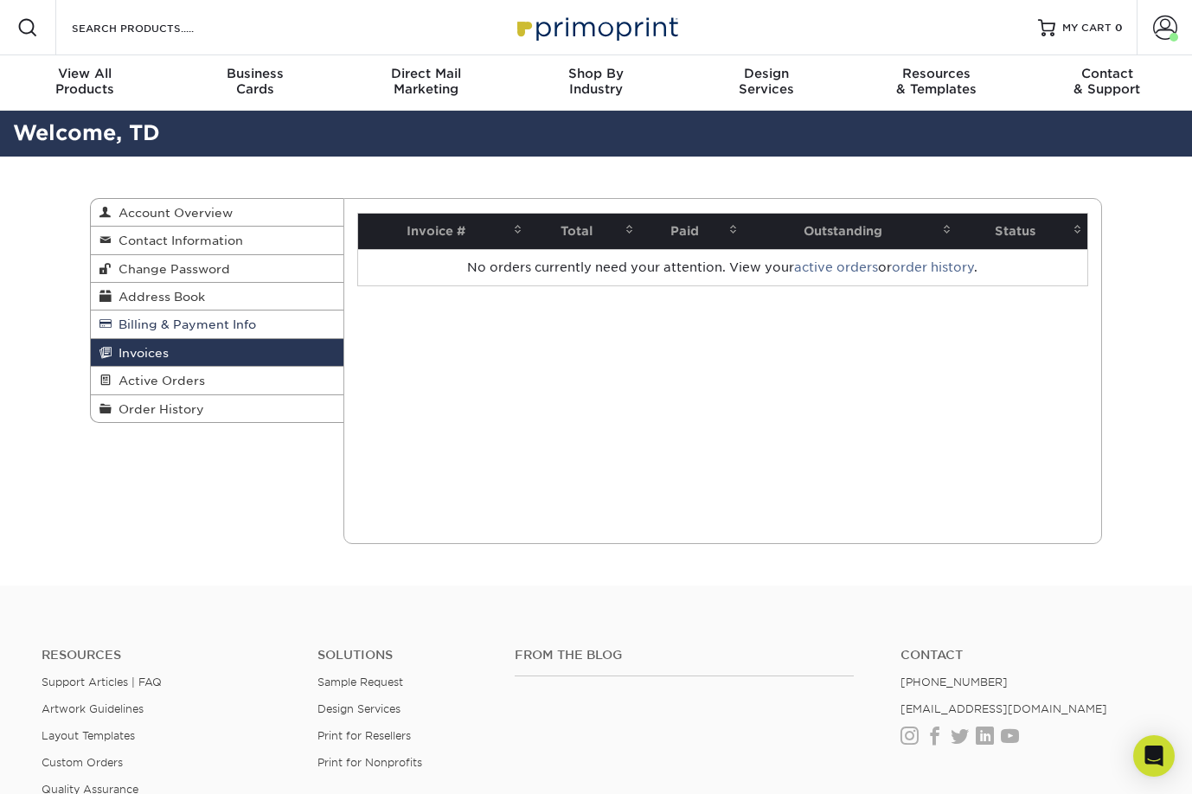
click at [168, 323] on span "Billing & Payment Info" at bounding box center [184, 324] width 144 height 14
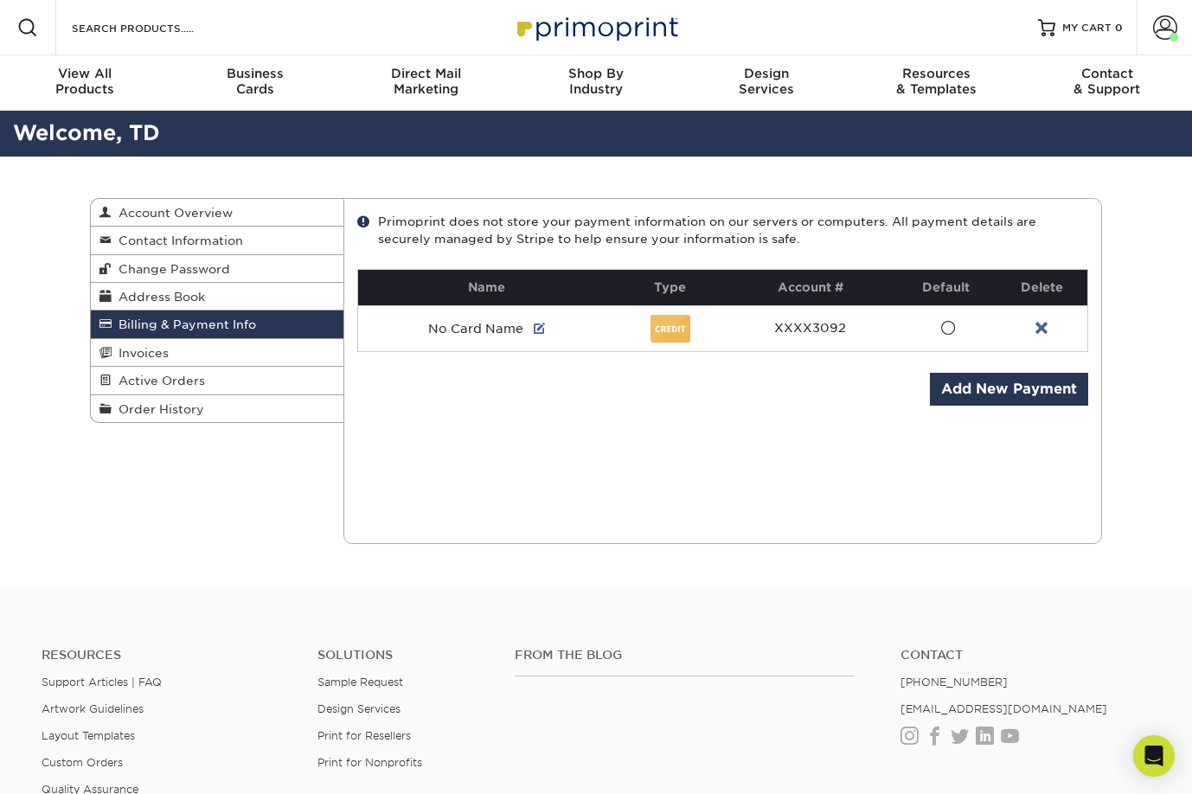
click at [59, 291] on div "Billing & Payment Info Account Overview Contact Information Change Password Add…" at bounding box center [596, 371] width 1192 height 429
click at [1165, 24] on span at bounding box center [1165, 28] width 24 height 24
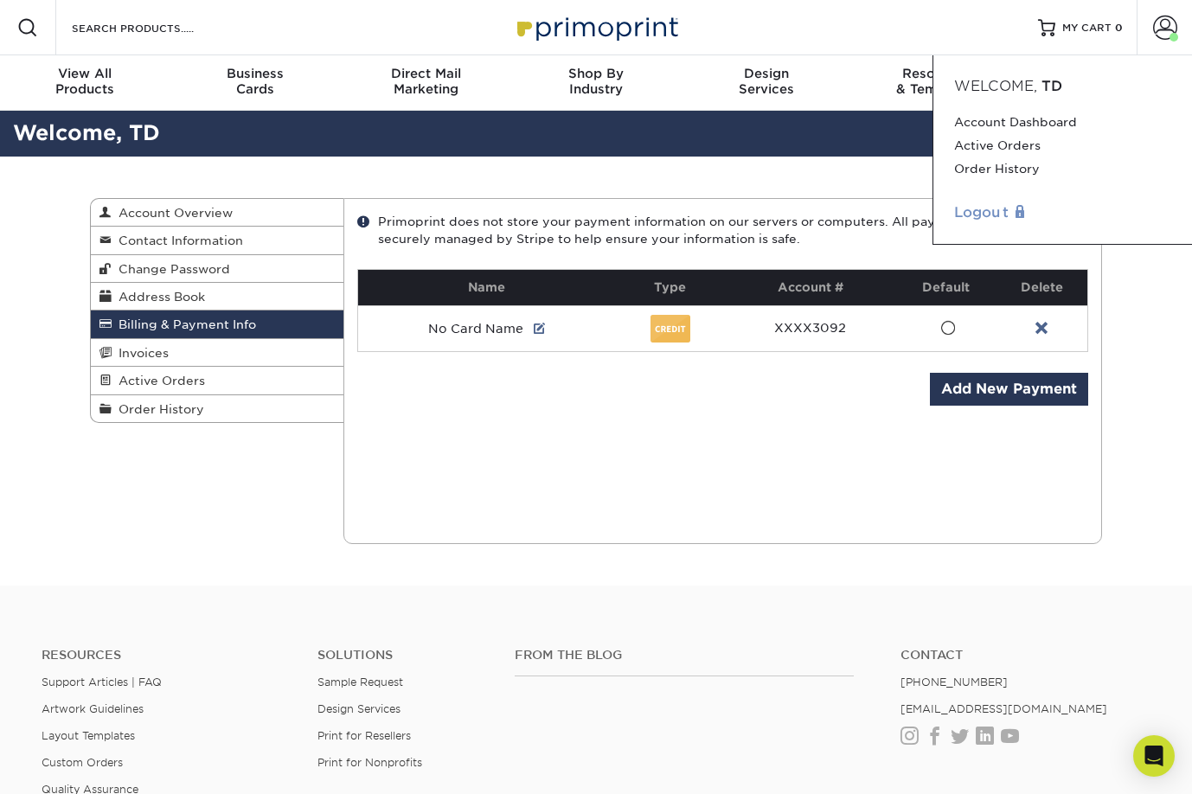
click at [968, 216] on link "Logout" at bounding box center [1062, 212] width 217 height 21
